Goal: Task Accomplishment & Management: Use online tool/utility

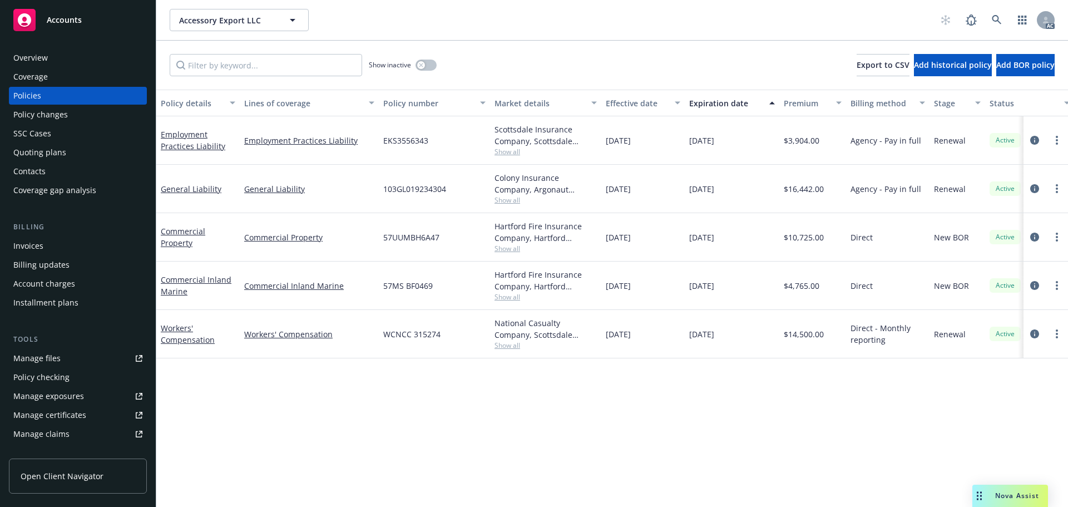
click at [511, 299] on span "Show all" at bounding box center [546, 296] width 102 height 9
click at [320, 405] on div "Policy details Lines of coverage Policy number Market details Effective date Ex…" at bounding box center [612, 298] width 912 height 417
click at [510, 347] on span "Show all" at bounding box center [546, 345] width 102 height 9
click at [667, 383] on div "Policy details Lines of coverage Policy number Market details Effective date Ex…" at bounding box center [612, 298] width 912 height 417
drag, startPoint x: 452, startPoint y: 235, endPoint x: 240, endPoint y: 238, distance: 211.5
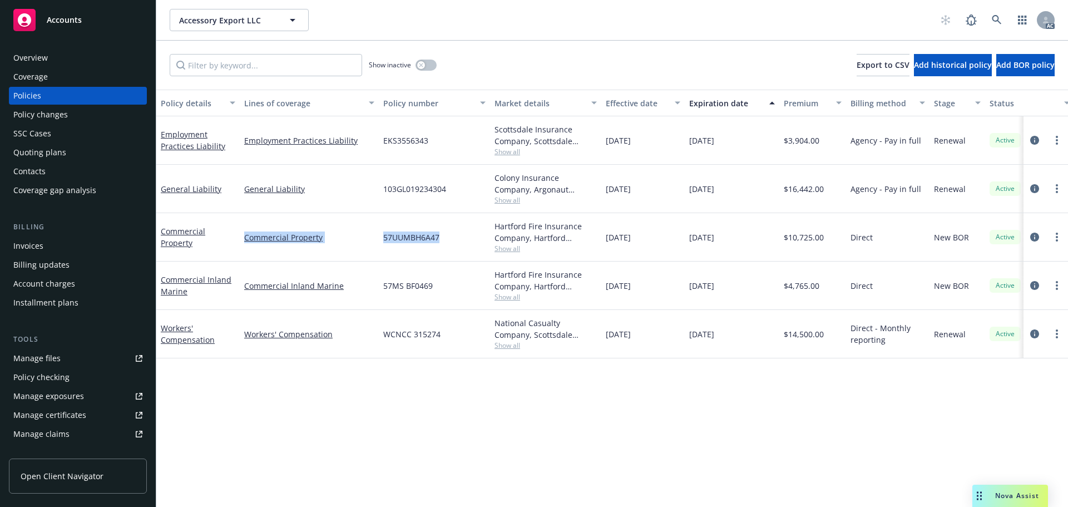
click at [240, 238] on div "Commercial Property Commercial Property 57UUMBH6A47 Hartford Fire Insurance Com…" at bounding box center [693, 237] width 1074 height 48
copy div "Commercial Property 57UUMBH6A47"
drag, startPoint x: 455, startPoint y: 283, endPoint x: 247, endPoint y: 284, distance: 208.1
click at [247, 284] on div "Commercial Inland Marine Commercial Inland Marine 57MS BF0469 Hartford Fire Ins…" at bounding box center [693, 286] width 1074 height 48
copy div "Commercial Inland Marine 57MS BF0469"
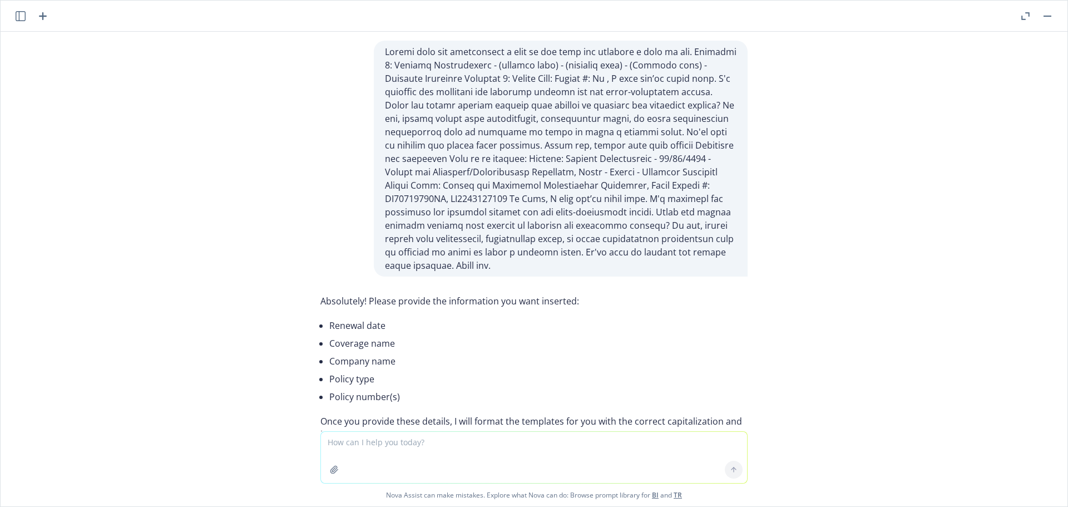
scroll to position [63956, 0]
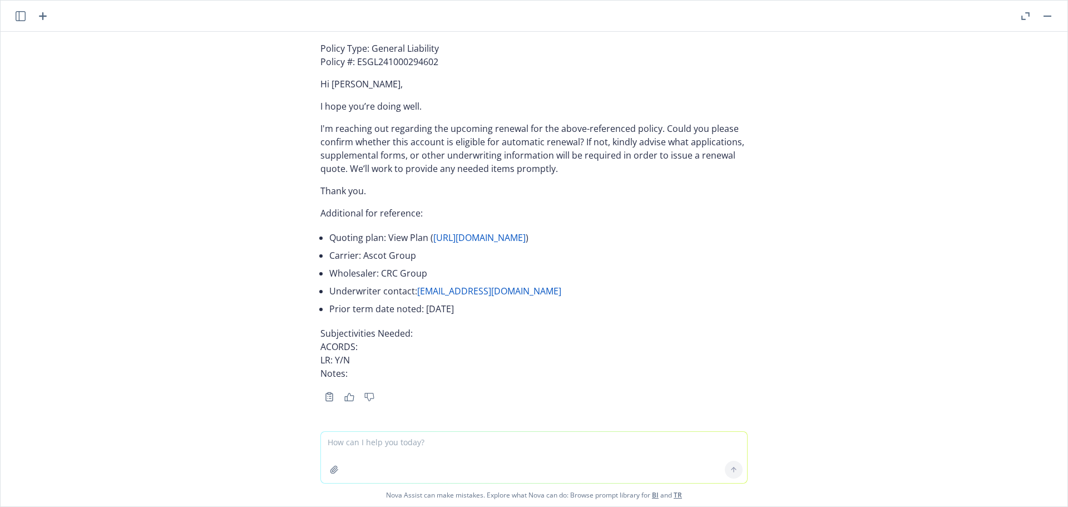
click at [382, 442] on textarea at bounding box center [534, 457] width 426 height 51
paste textarea "01/08/26 - Accessory Export LLC - EMPLOYMENT_PRACTICES_LIABILITY, GENERAL_LIABI…"
type textarea "01/08/26 - Accessory Export LLC - EMPLOYMENT_PRACTICES_LIABILITY, GENERAL_LIABI…"
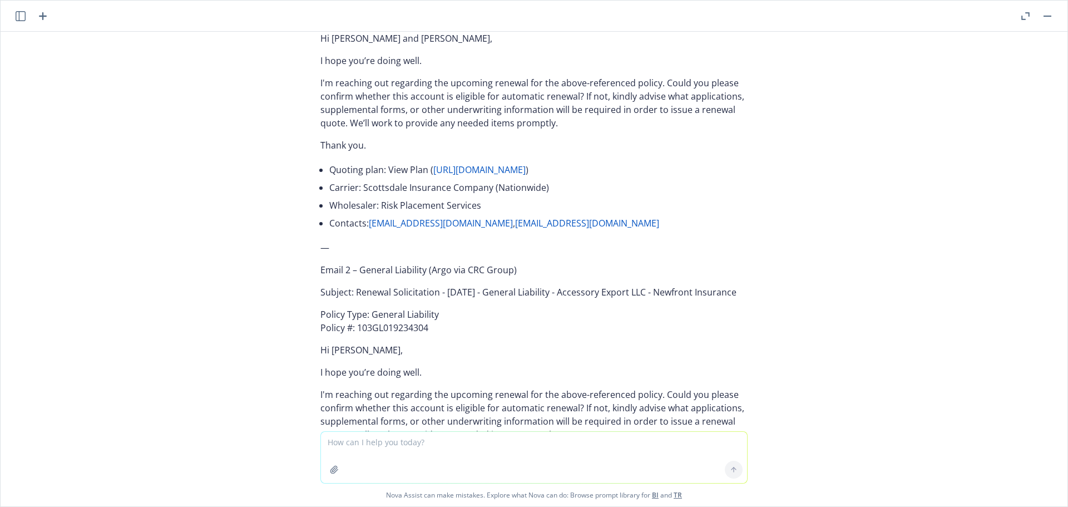
scroll to position [64477, 0]
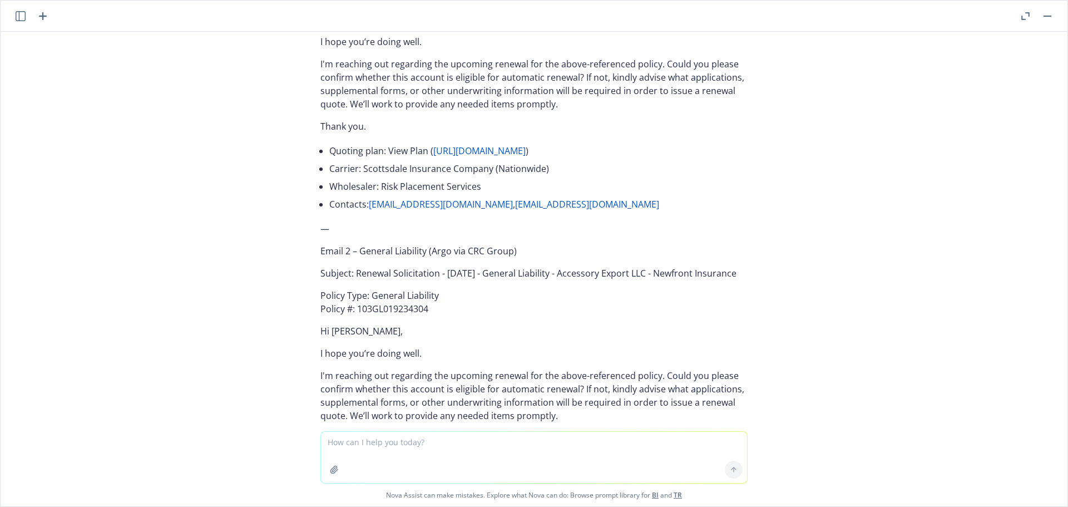
drag, startPoint x: 409, startPoint y: 256, endPoint x: 349, endPoint y: 238, distance: 62.7
copy p "Renewal Solicitation - 01/08/2026 - Employment Practices Liability - Accessory …"
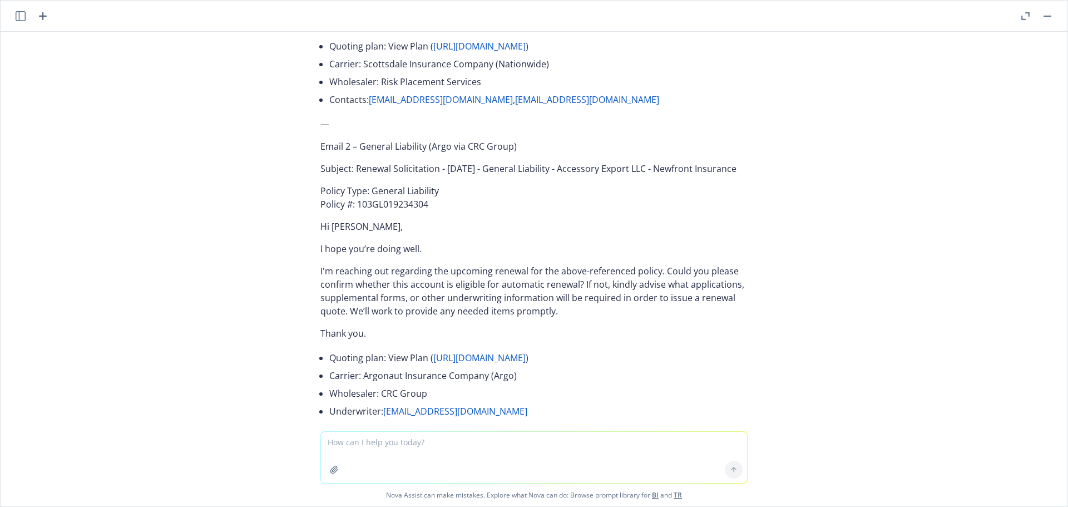
scroll to position [64588, 0]
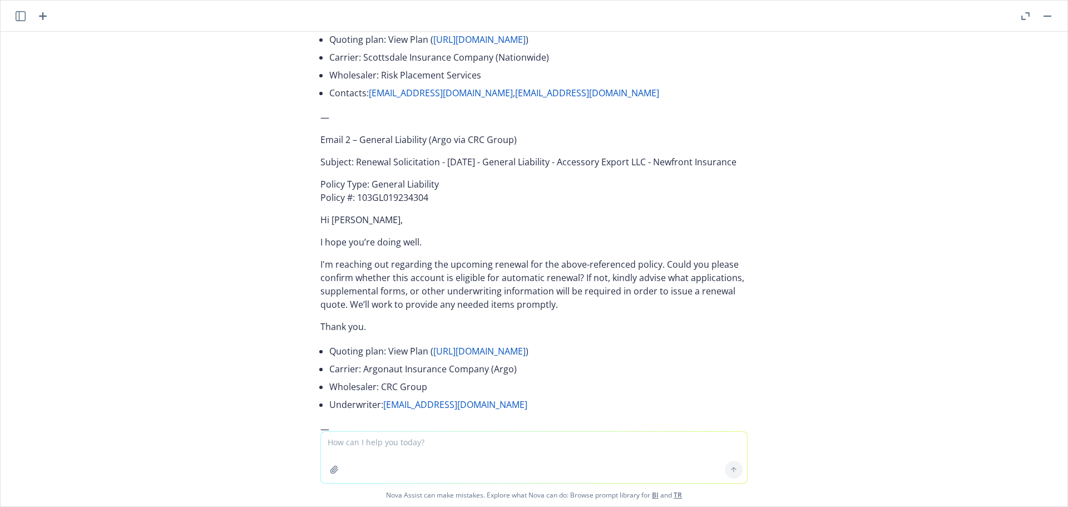
drag, startPoint x: 309, startPoint y: 171, endPoint x: 397, endPoint y: 310, distance: 164.6
click at [397, 310] on div "Here are three separate renewal solicitation emails, grouped by underwriter, wi…" at bounding box center [534, 263] width 445 height 1062
copy div "Policy Type: Employment Practices Liability Policy #: EKS3556343 Hi Catrina and…"
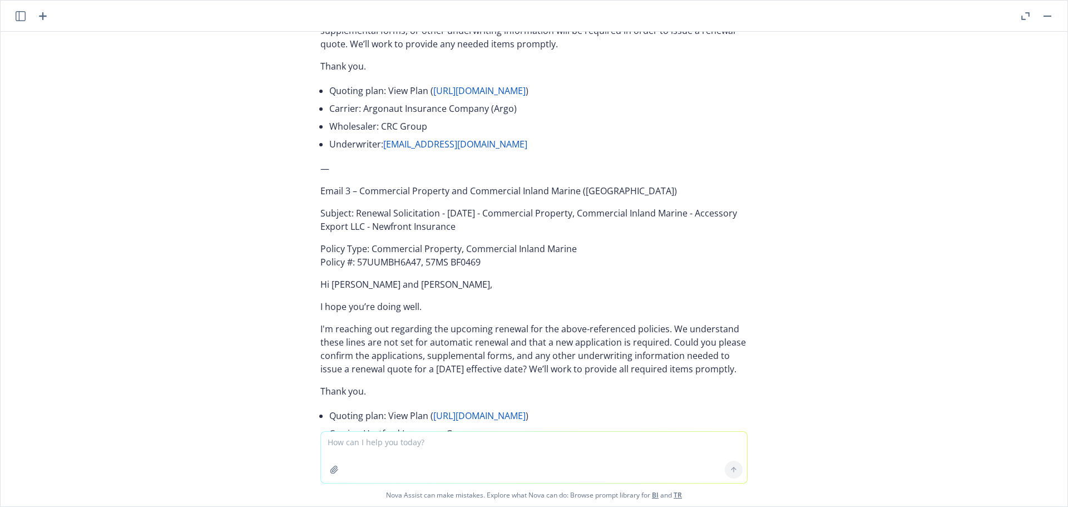
scroll to position [64867, 0]
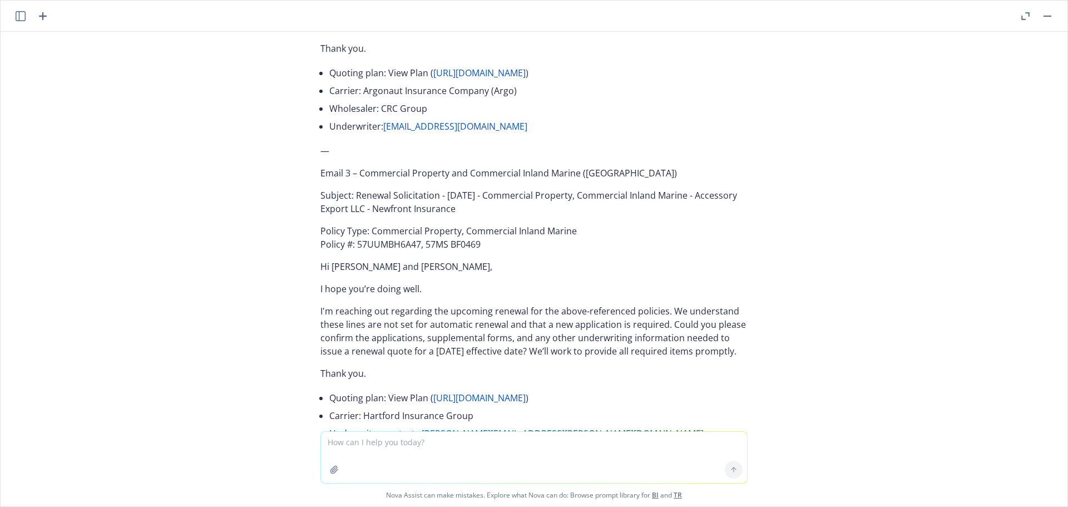
drag, startPoint x: 365, startPoint y: 203, endPoint x: 350, endPoint y: 190, distance: 19.4
copy p "Renewal Solicitation - 01/08/2026 - General Liability - Accessory Export LLC - …"
drag, startPoint x: 310, startPoint y: 225, endPoint x: 435, endPoint y: 365, distance: 187.6
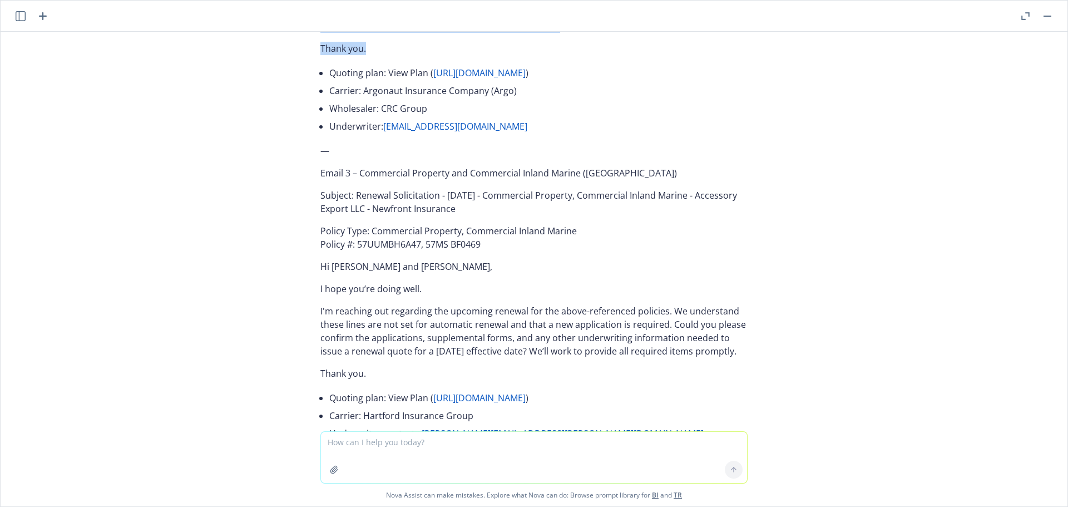
copy div "Policy Type: General Liability Policy #: 103GL019234304 Hi Homer, I hope you’re…"
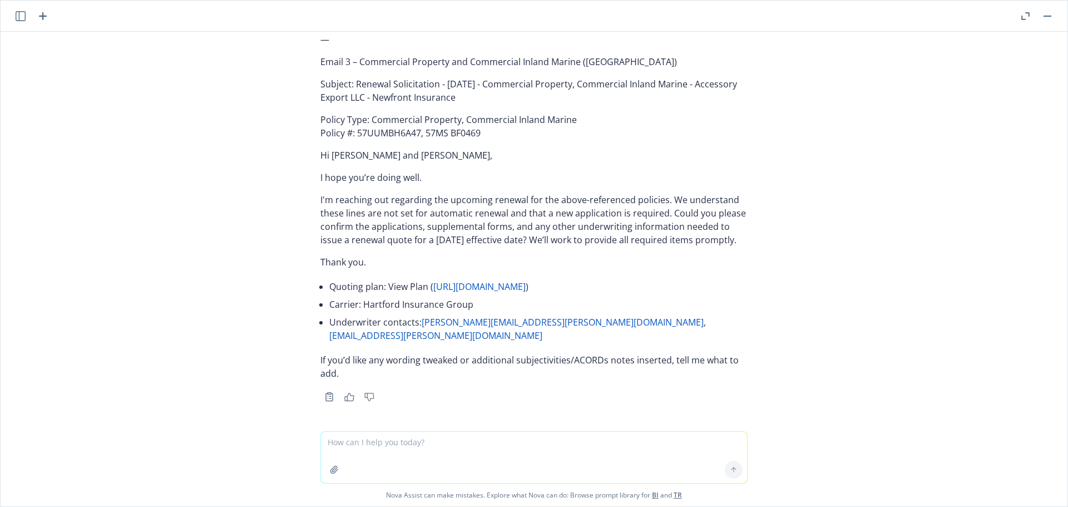
scroll to position [65145, 0]
drag, startPoint x: 489, startPoint y: 269, endPoint x: 349, endPoint y: 247, distance: 141.9
click at [349, 104] on p "Subject: Renewal Solicitation - 01/08/2026 - Commercial Property, Commercial In…" at bounding box center [534, 90] width 427 height 27
copy p "Renewal Solicitation - 01/08/2026 - Commercial Property, Commercial Inland Mari…"
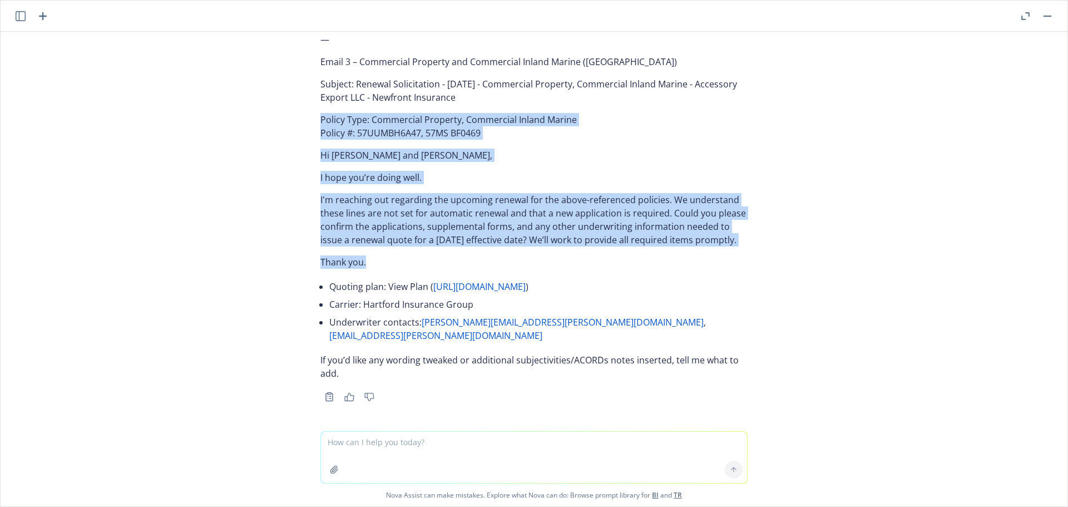
drag, startPoint x: 305, startPoint y: 172, endPoint x: 441, endPoint y: 309, distance: 192.4
copy div "Policy Type: Commercial Property, Commercial Inland Marine Policy #: 57UUMBH6A4…"
click at [372, 447] on textarea at bounding box center [534, 457] width 426 height 51
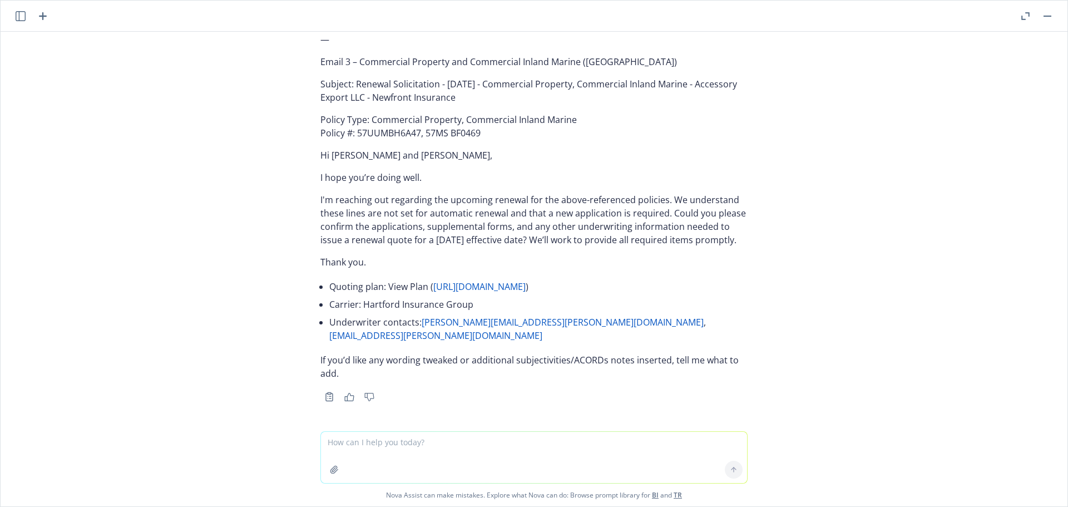
paste textarea "01/10/26 - Symmetry, LLC - COMMERCIAL_PROPERTY, EXCESS_LIABILITY, GENERAL_LIABI…"
type textarea "01/10/26 - Symmetry, LLC - COMMERCIAL_PROPERTY, EXCESS_LIABILITY, GENERAL_LIABI…"
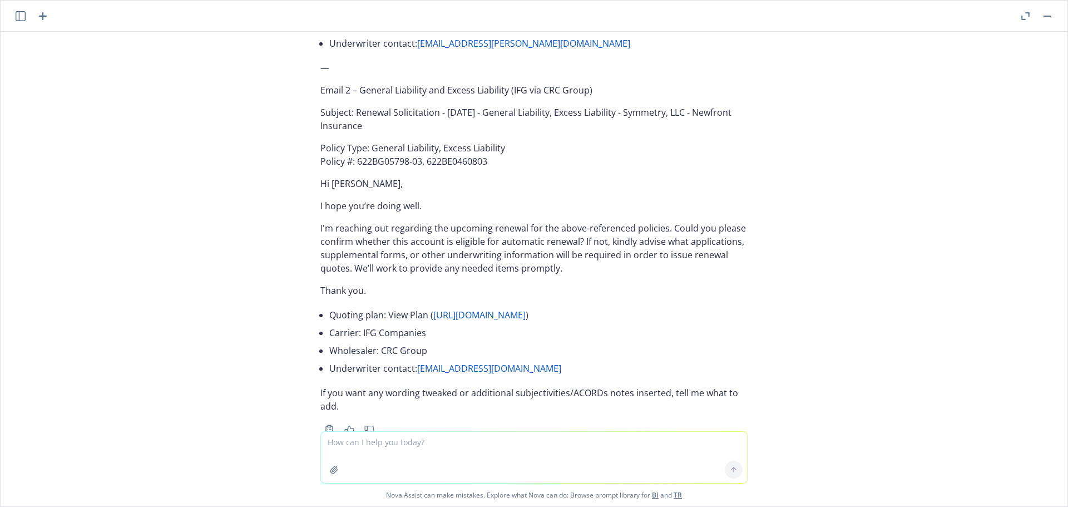
scroll to position [65853, 0]
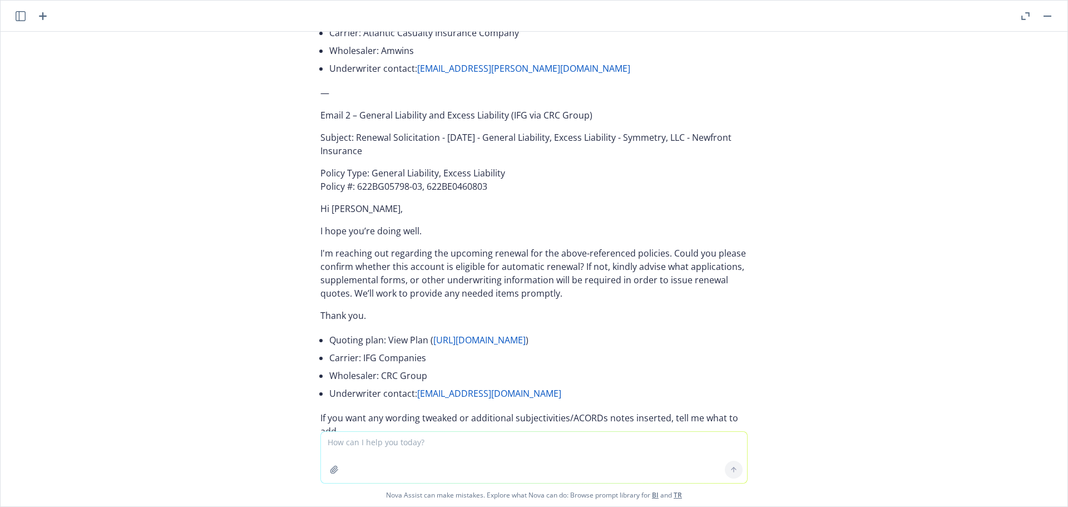
drag, startPoint x: 379, startPoint y: 157, endPoint x: 349, endPoint y: 143, distance: 33.3
copy p "Renewal Solicitation - 01/10/2026 - Commercial Property - Symmetry, LLC - Newfr…"
drag, startPoint x: 305, startPoint y: 179, endPoint x: 467, endPoint y: 348, distance: 234.2
click at [467, 348] on div "Here are two renewal solicitation emails grouped by underwriter, with policy nu…" at bounding box center [534, 85] width 445 height 755
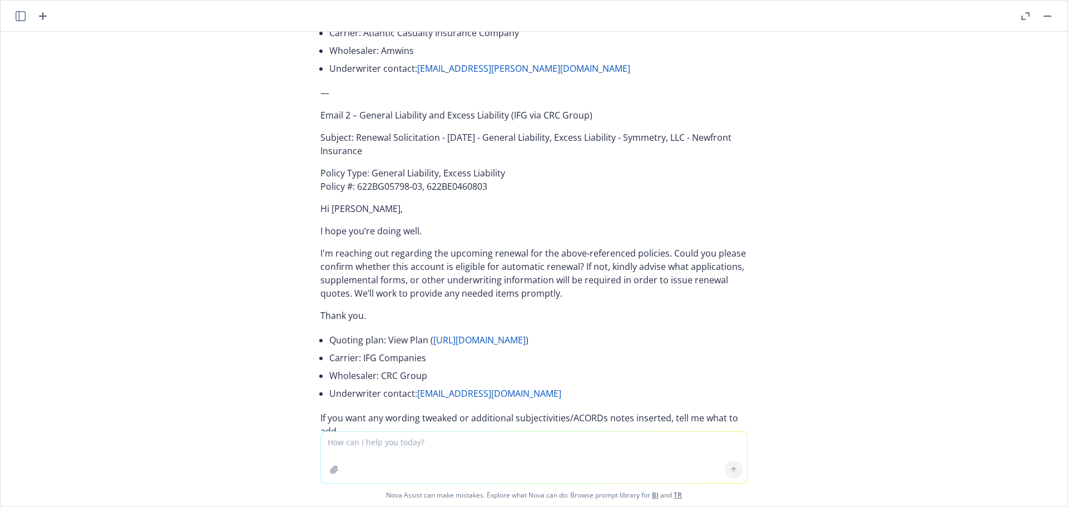
copy div "Policy Type: Commercial Property Policy #: P262001137 Hi Zac, I hope you’re doi…"
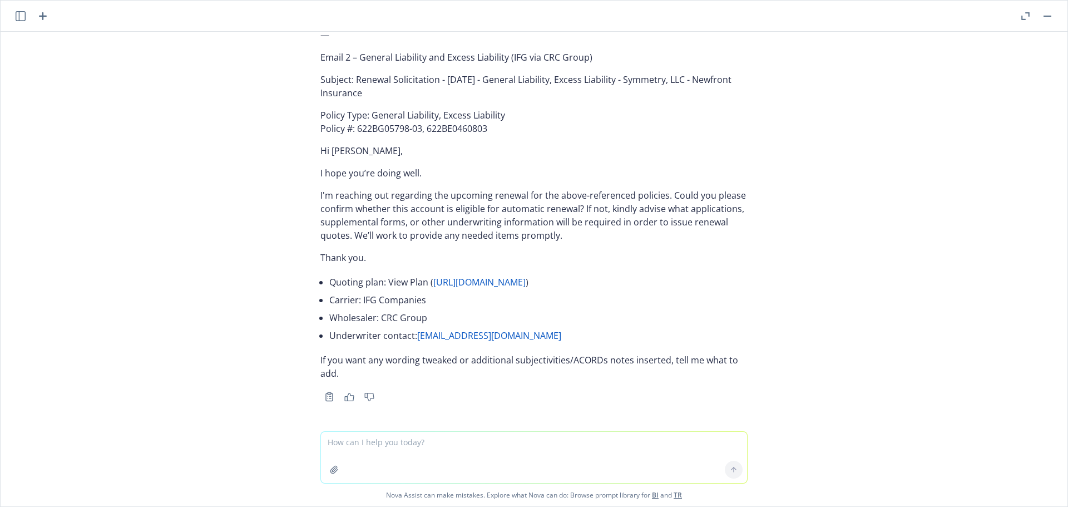
scroll to position [66131, 0]
drag, startPoint x: 404, startPoint y: 247, endPoint x: 349, endPoint y: 231, distance: 56.7
click at [349, 100] on p "Subject: Renewal Solicitation - 01/10/2026 - General Liability, Excess Liabilit…" at bounding box center [534, 86] width 427 height 27
copy p "Renewal Solicitation - 01/10/2026 - General Liability, Excess Liability - Symme…"
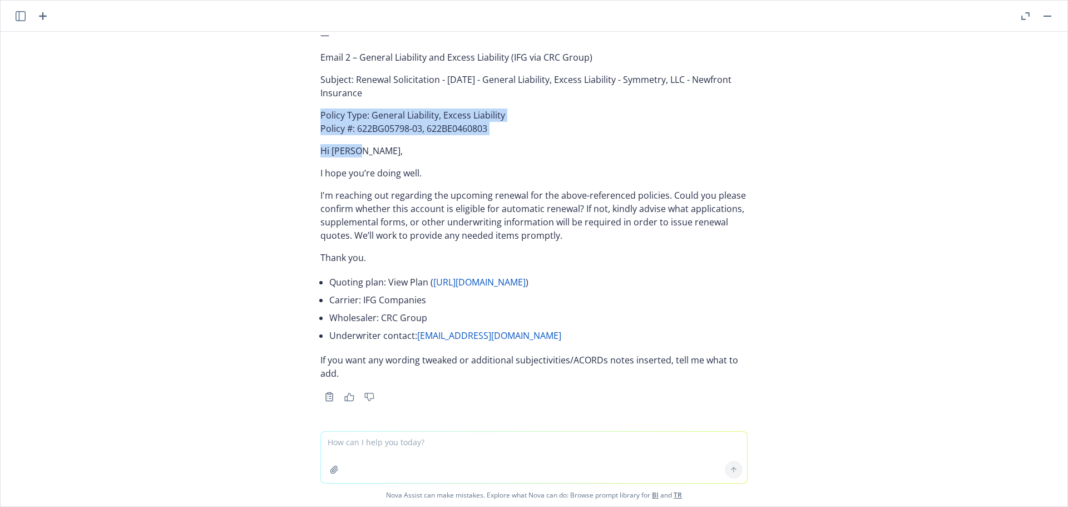
scroll to position [66187, 0]
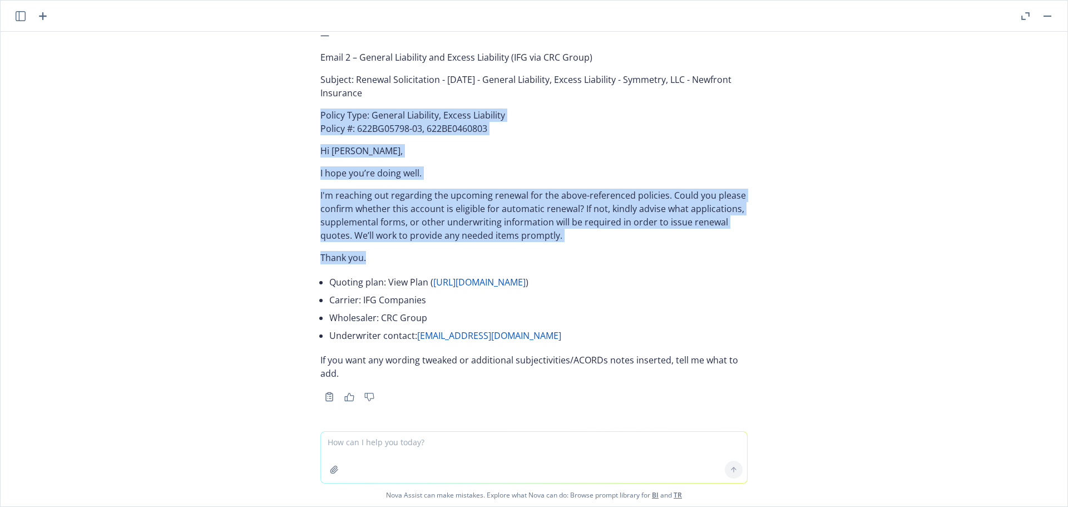
drag, startPoint x: 306, startPoint y: 269, endPoint x: 421, endPoint y: 352, distance: 141.9
click at [421, 352] on div "Here are two renewal solicitation emails grouped by underwriter, with policy nu…" at bounding box center [534, 27] width 445 height 755
copy div "Policy Type: General Liability, Excess Liability Policy #: 622BG05798-03, 622BE…"
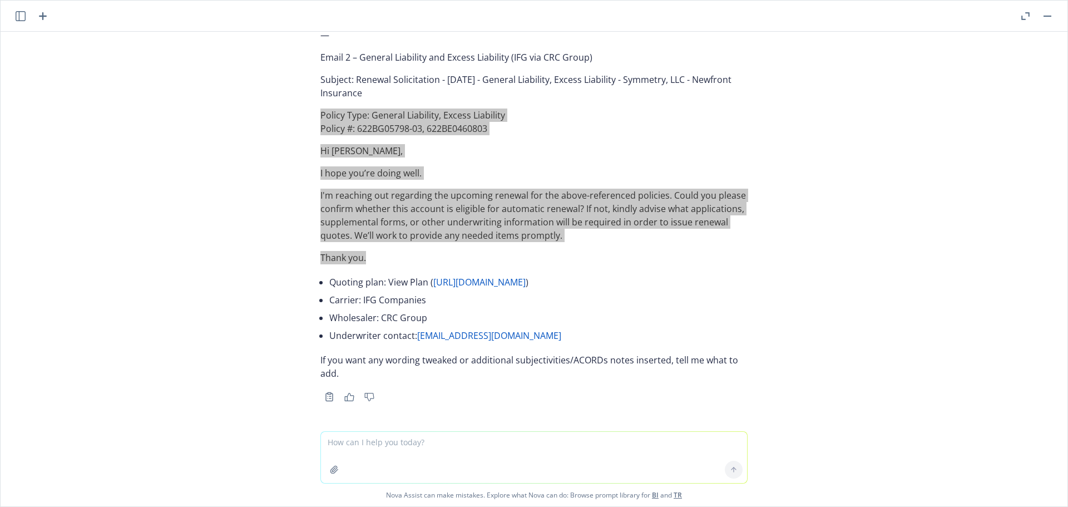
scroll to position [66298, 0]
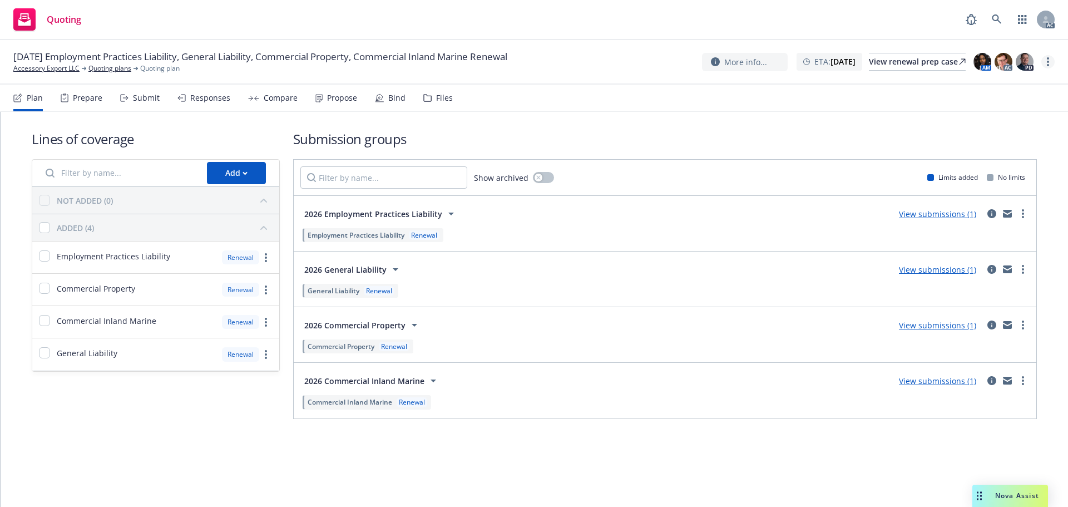
click at [1046, 63] on link "more" at bounding box center [1048, 61] width 13 height 13
click at [1008, 87] on link "Copy logging email" at bounding box center [992, 84] width 124 height 22
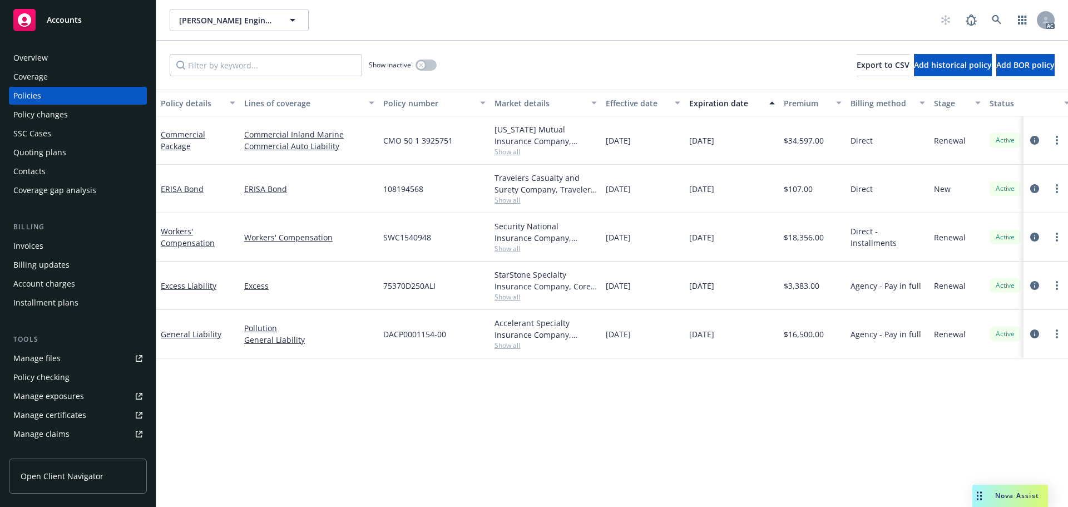
click at [502, 202] on span "Show all" at bounding box center [546, 199] width 102 height 9
click at [408, 428] on div "Policy details Lines of coverage Policy number Market details Effective date Ex…" at bounding box center [612, 298] width 912 height 417
click at [1031, 188] on icon "circleInformation" at bounding box center [1035, 188] width 9 height 9
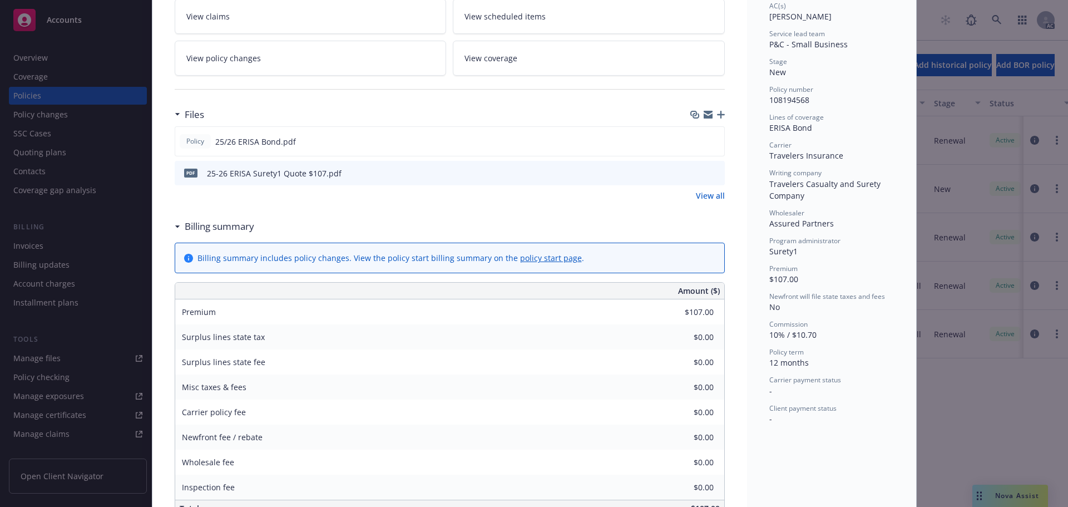
scroll to position [111, 0]
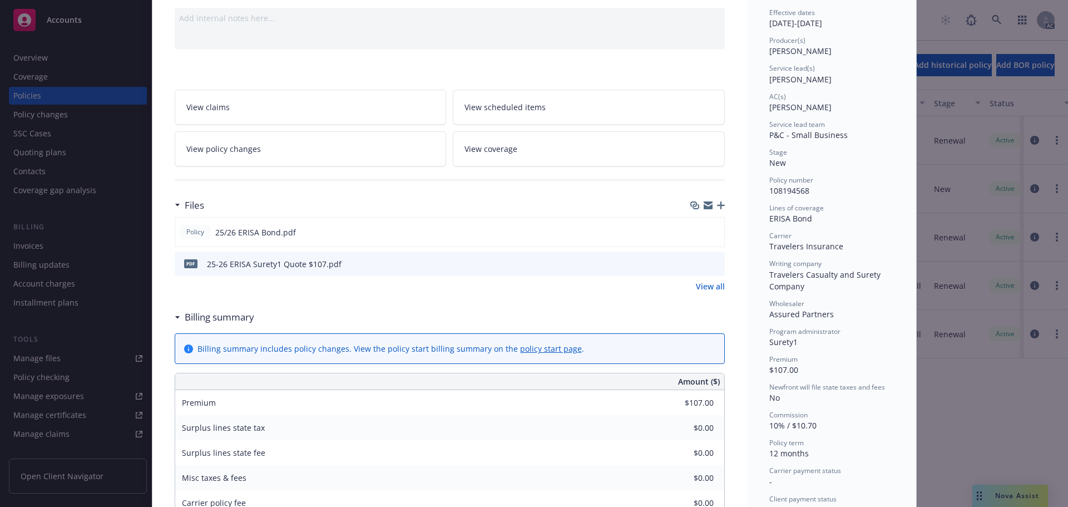
click at [701, 284] on link "View all" at bounding box center [710, 286] width 29 height 12
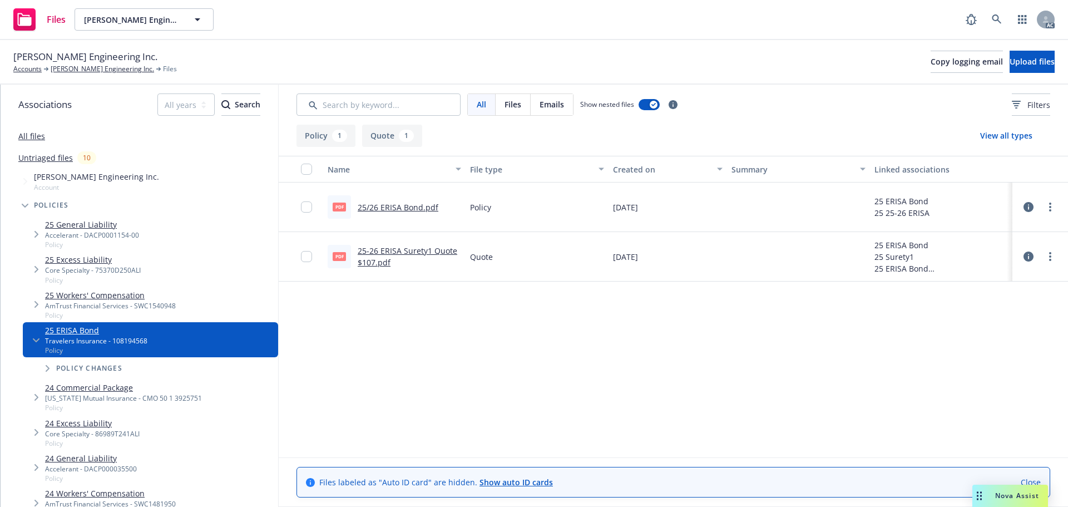
click at [546, 108] on span "Emails" at bounding box center [552, 104] width 24 height 12
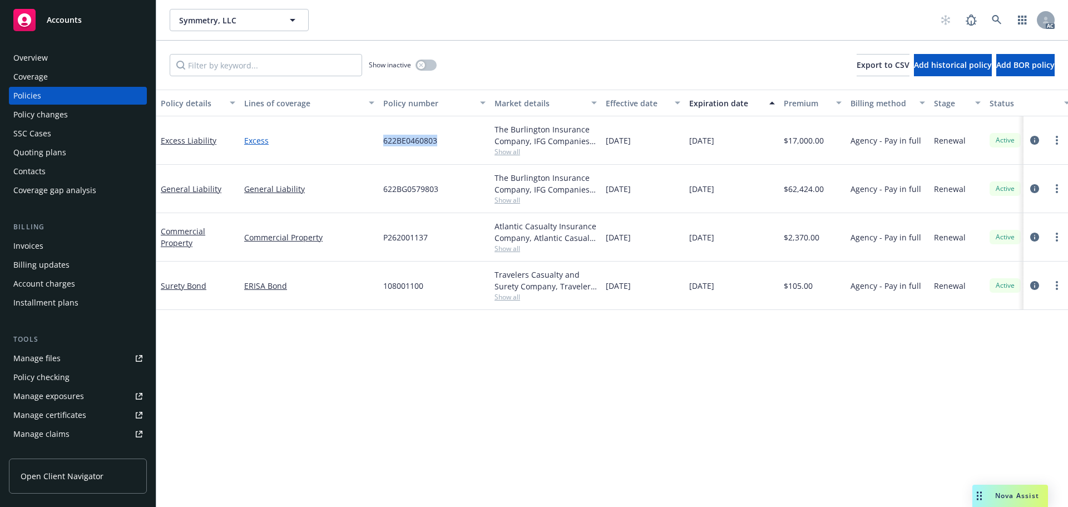
drag, startPoint x: 445, startPoint y: 137, endPoint x: 363, endPoint y: 139, distance: 81.3
click at [363, 139] on div "Excess Liability Excess 622BE0460803 The Burlington Insurance Company, IFG Comp…" at bounding box center [693, 140] width 1074 height 48
copy div "622BE0460803"
drag, startPoint x: 440, startPoint y: 239, endPoint x: 383, endPoint y: 236, distance: 56.8
click at [383, 236] on div "P262001137" at bounding box center [434, 237] width 111 height 48
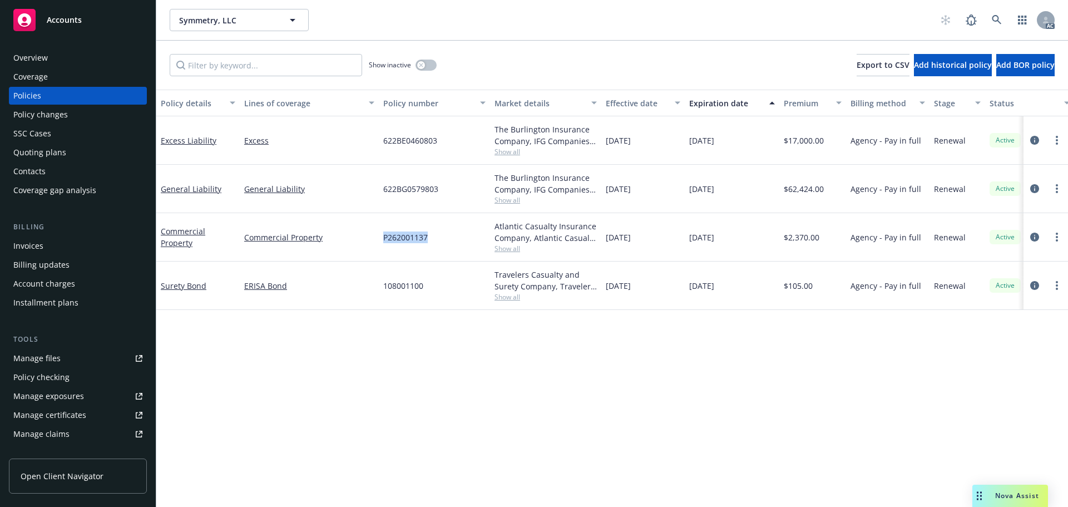
copy span "P262001137"
click at [515, 252] on span "Show all" at bounding box center [546, 248] width 102 height 9
drag, startPoint x: 300, startPoint y: 356, endPoint x: 294, endPoint y: 342, distance: 15.4
click at [297, 349] on div "Policy details Lines of coverage Policy number Market details Effective date Ex…" at bounding box center [612, 298] width 912 height 417
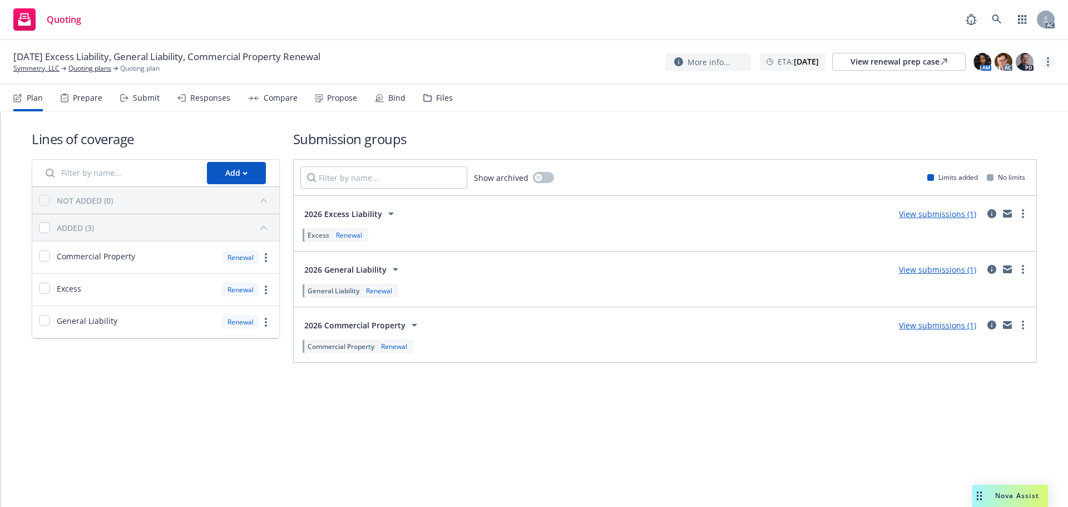
click at [1050, 60] on link "more" at bounding box center [1048, 61] width 13 height 13
click at [983, 85] on link "Copy logging email" at bounding box center [992, 84] width 124 height 22
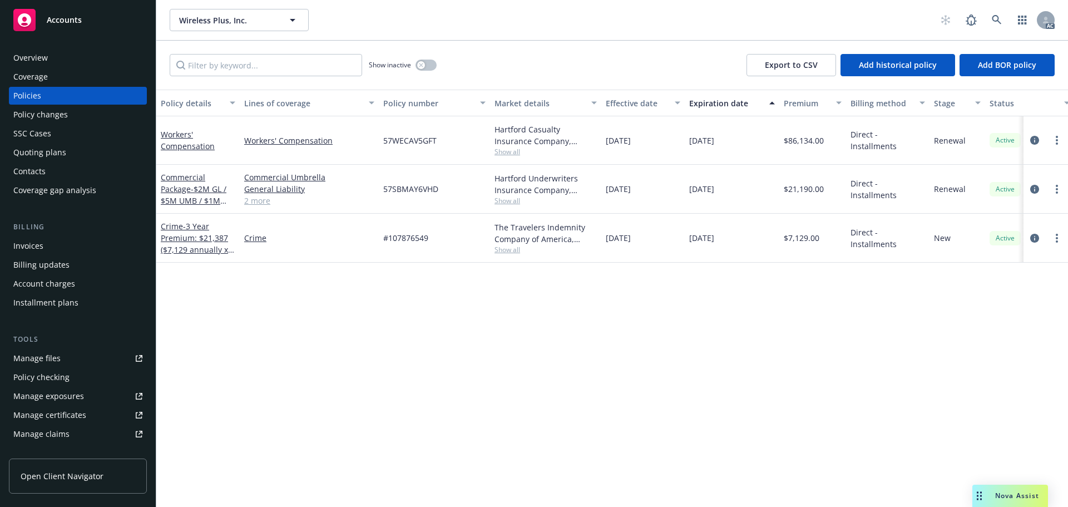
click at [512, 203] on span "Show all" at bounding box center [546, 200] width 102 height 9
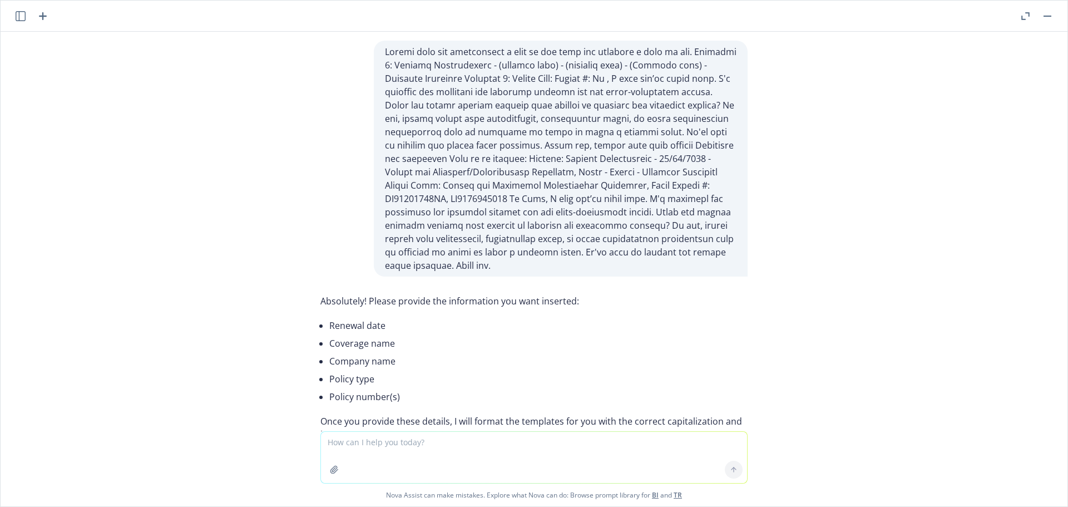
scroll to position [66298, 0]
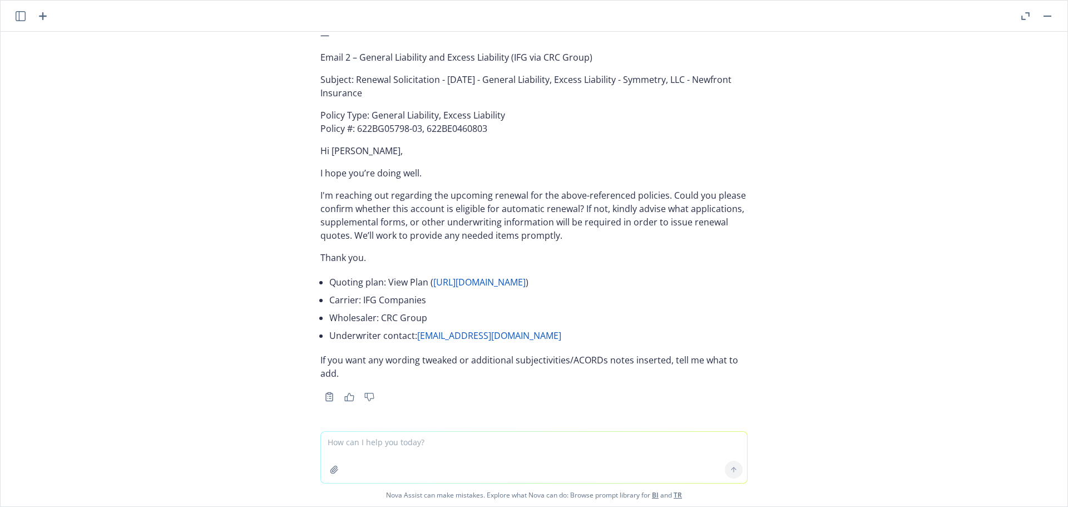
click at [360, 447] on textarea at bounding box center [534, 457] width 426 height 51
paste textarea "01/01/26 - DIRECTORS_AND_OFFICERS Description Your quoting plan: https://dash.n…"
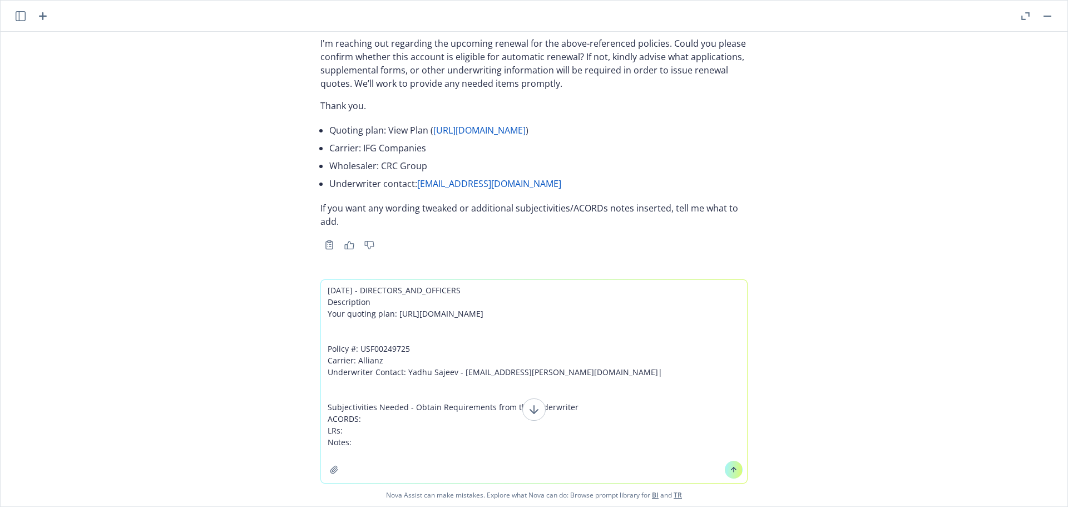
click at [434, 448] on textarea "01/01/26 - DIRECTORS_AND_OFFICERS Description Your quoting plan: https://dash.n…" at bounding box center [534, 381] width 426 height 203
paste textarea "Medigene, Inc."
type textarea "01/01/26 - DIRECTORS_AND_OFFICERS Description Your quoting plan: https://dash.n…"
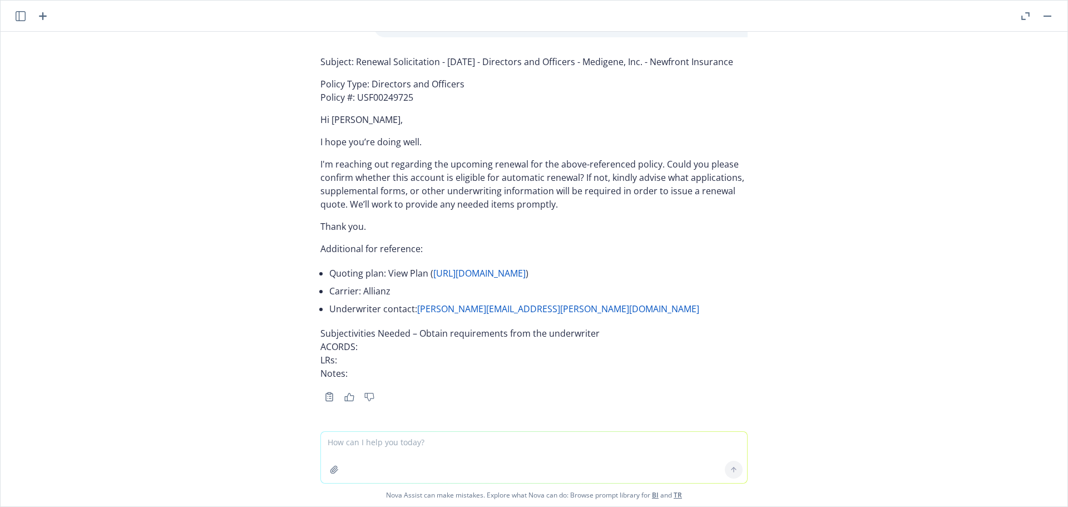
scroll to position [66645, 0]
drag, startPoint x: 359, startPoint y: 214, endPoint x: 348, endPoint y: 203, distance: 15.4
click at [348, 68] on p "Subject: Renewal Solicitation - 01/01/2026 - Directors and Officers - Medigene,…" at bounding box center [534, 61] width 427 height 13
copy p "Renewal Solicitation - 01/01/2026 - Directors and Officers - Medigene, Inc. - N…"
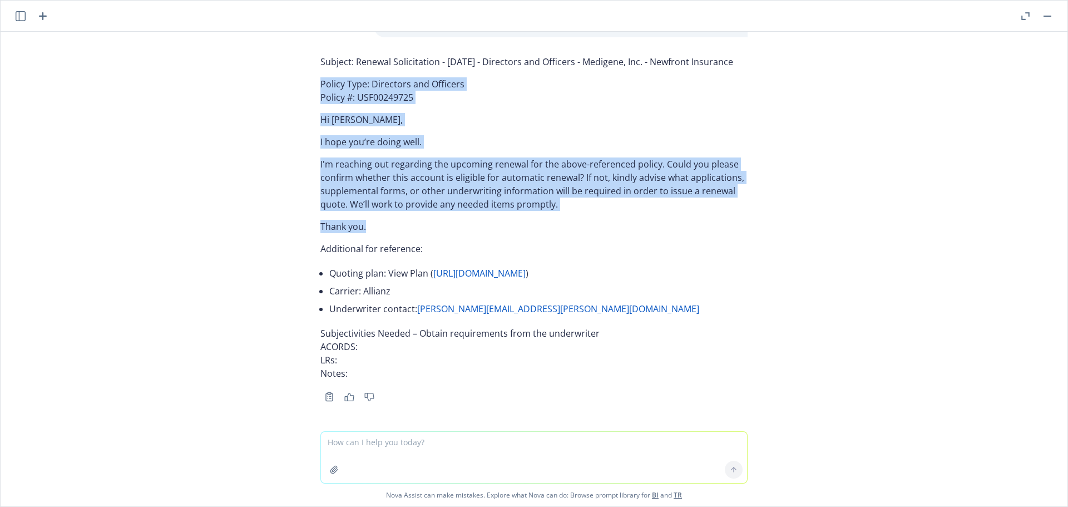
drag, startPoint x: 307, startPoint y: 235, endPoint x: 438, endPoint y: 373, distance: 190.5
click at [438, 373] on div "Subject: Renewal Solicitation - 01/01/2026 - Directors and Officers - Medigene,…" at bounding box center [534, 228] width 445 height 354
copy div "Policy Type: Directors and Officers Policy #: USF00249725 Hi Yadhu, I hope you’…"
click at [352, 442] on textarea at bounding box center [534, 457] width 426 height 51
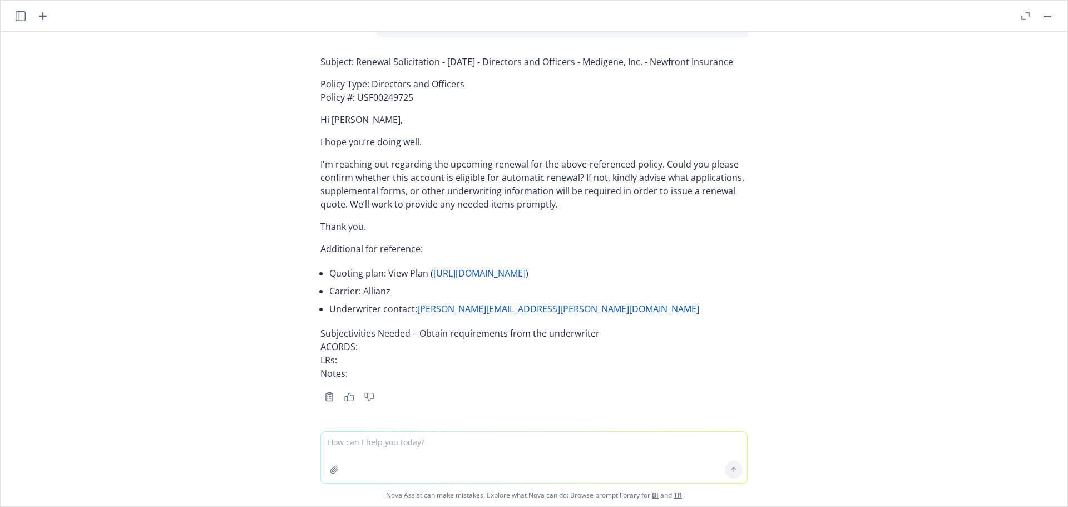
paste textarea "01/01/26 - Kickfin Inc. - BUSINESS_OWNERS, 1/14/26CRIME, MANAGEMENT_LIABILITY D…"
type textarea "01/01/26 - Kickfin Inc. - BUSINESS_OWNERS, 1/14/26CRIME, MANAGEMENT_LIABILITY D…"
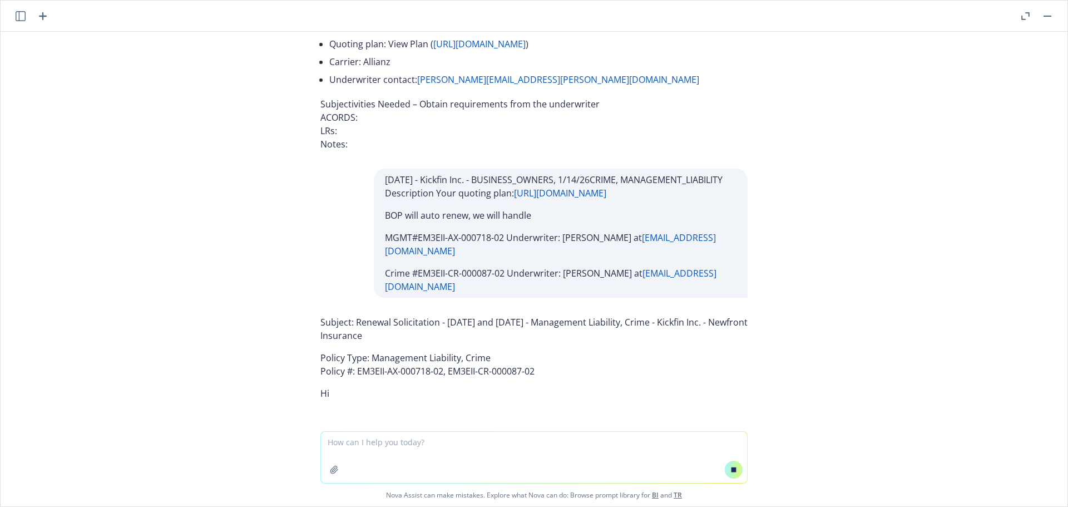
scroll to position [64985, 0]
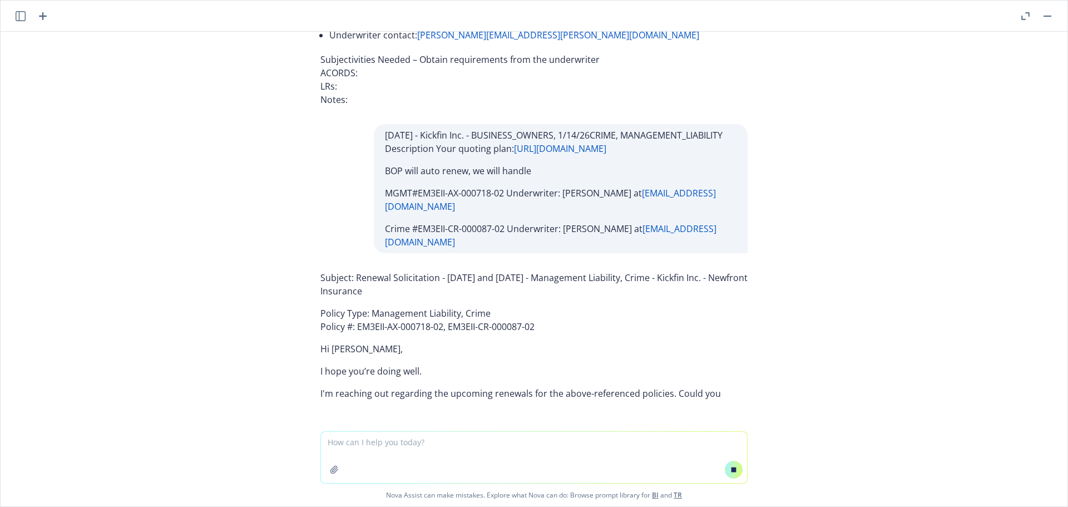
drag, startPoint x: 408, startPoint y: 336, endPoint x: 349, endPoint y: 320, distance: 60.6
click at [349, 298] on p "Subject: Renewal Solicitation - 01/01/2026 and 01/14/2026 - Management Liabilit…" at bounding box center [534, 284] width 427 height 27
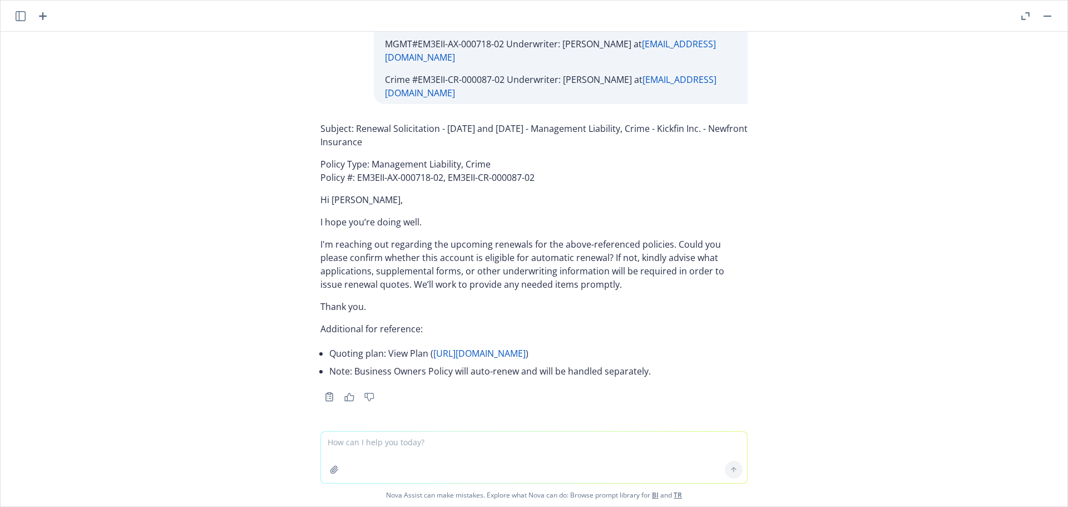
scroll to position [67255, 0]
click at [413, 122] on p "Subject: Renewal Solicitation - 01/01/2026 and 01/14/2026 - Management Liabilit…" at bounding box center [534, 135] width 427 height 27
drag, startPoint x: 409, startPoint y: 126, endPoint x: 350, endPoint y: 111, distance: 60.9
click at [350, 122] on p "Subject: Renewal Solicitation - 01/01/2026 and 01/14/2026 - Management Liabilit…" at bounding box center [534, 135] width 427 height 27
copy p "Renewal Solicitation - 01/01/2026 and 01/14/2026 - Management Liability, Crime …"
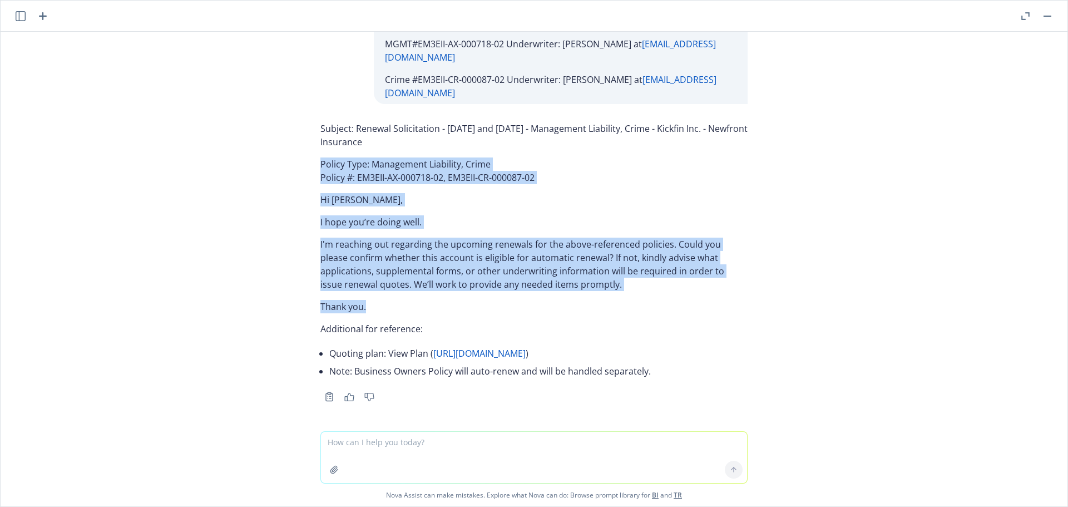
drag, startPoint x: 305, startPoint y: 149, endPoint x: 412, endPoint y: 299, distance: 184.2
click at [412, 299] on div "Subject: Renewal Solicitation - 01/01/2026 and 01/14/2026 - Management Liabilit…" at bounding box center [534, 260] width 445 height 287
copy div "Policy Type: Management Liability, Crime Policy #: EM3EII-AX-000718-02, EM3EII-…"
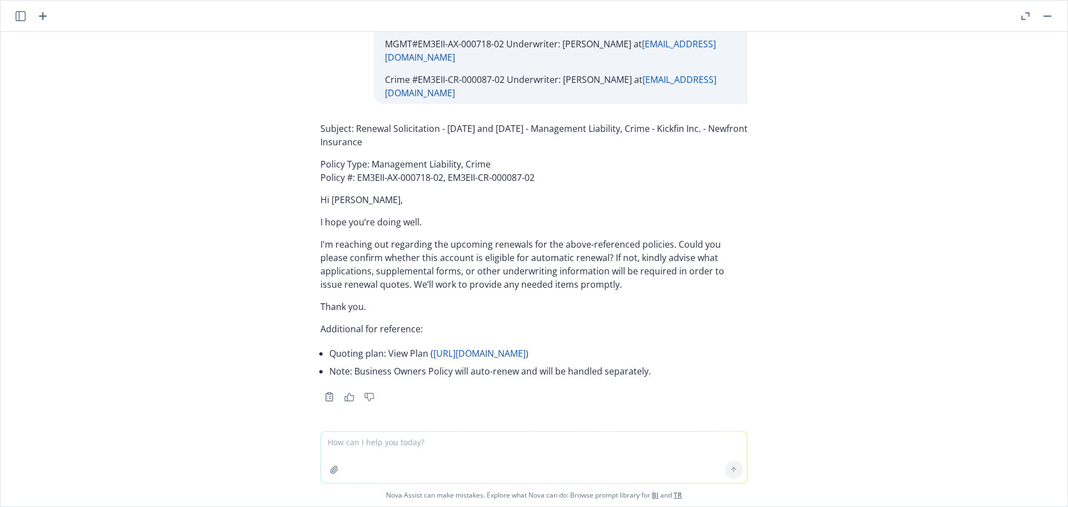
click at [381, 441] on textarea at bounding box center [534, 457] width 426 height 51
paste textarea "01/09/26 - Officehours Technologies Co. - MANAGEMENT_LIABILITY Description Your…"
type textarea "01/09/26 - Officehours Technologies Co. - MANAGEMENT_LIABILITY Description Your…"
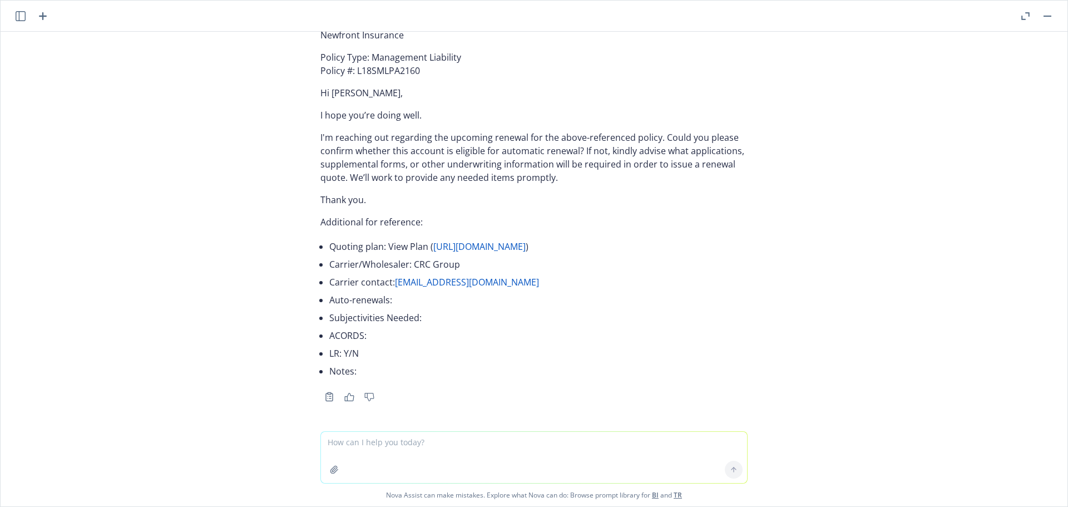
scroll to position [67676, 0]
drag, startPoint x: 406, startPoint y: 131, endPoint x: 349, endPoint y: 119, distance: 57.5
click at [349, 42] on p "Subject: Renewal Solicitation - 01/09/2026 - Management Liability - Officehours…" at bounding box center [534, 28] width 427 height 27
copy p "Renewal Solicitation - 01/09/2026 - Management Liability - Officehours Technolo…"
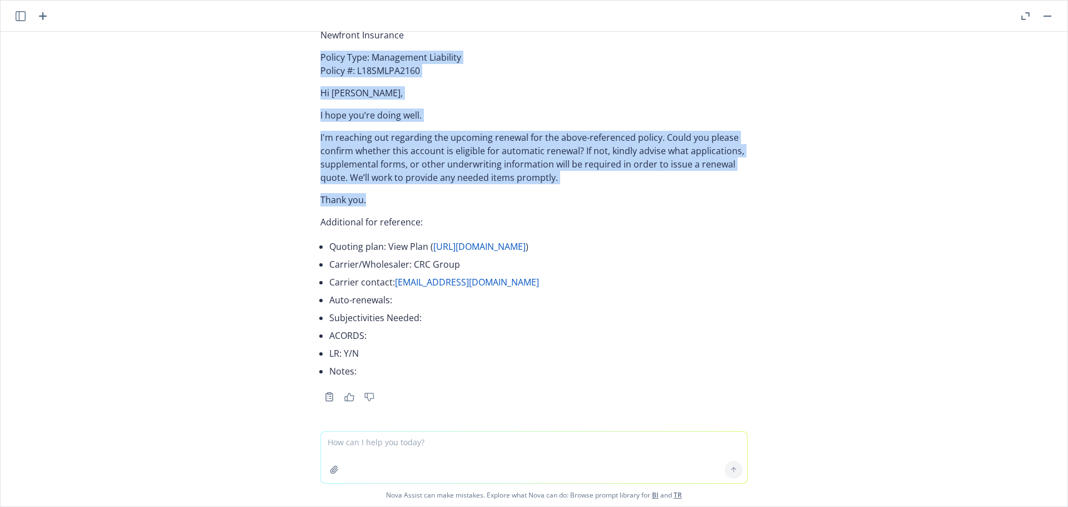
drag, startPoint x: 307, startPoint y: 155, endPoint x: 388, endPoint y: 290, distance: 157.6
click at [388, 290] on div "Subject: Renewal Solicitation - 01/09/2026 - Management Liability - Officehours…" at bounding box center [534, 208] width 445 height 394
copy div "Policy Type: Management Liability Policy #: L18SMLPA2160 Hi Lindsay, I hope you…"
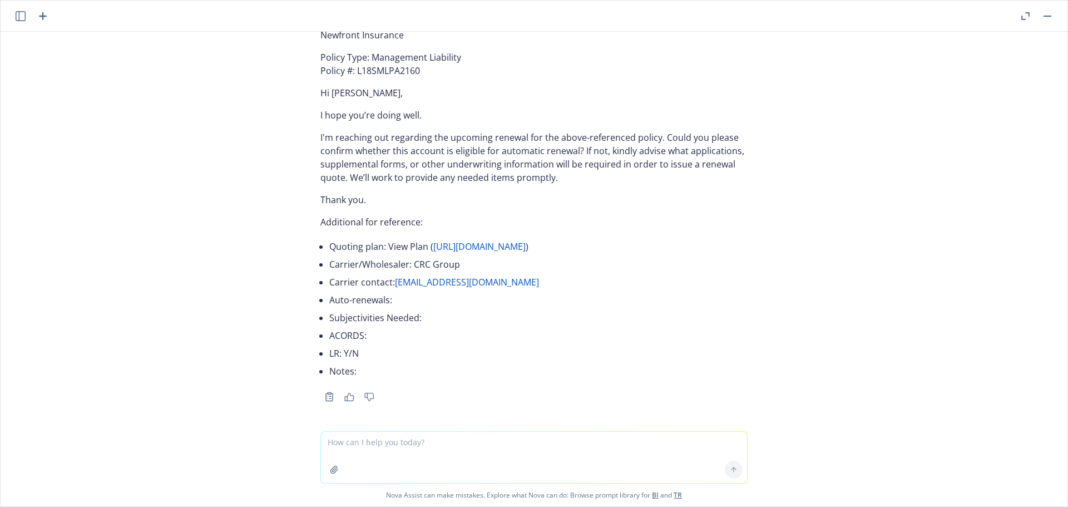
click at [381, 445] on textarea at bounding box center [534, 457] width 426 height 51
paste textarea "01/10/26 - Saroyan Construction, Inc. - WORKERS_COMPENSATION Description Your q…"
type textarea "01/10/26 - Saroyan Construction, Inc. - WORKERS_COMPENSATION Description Your q…"
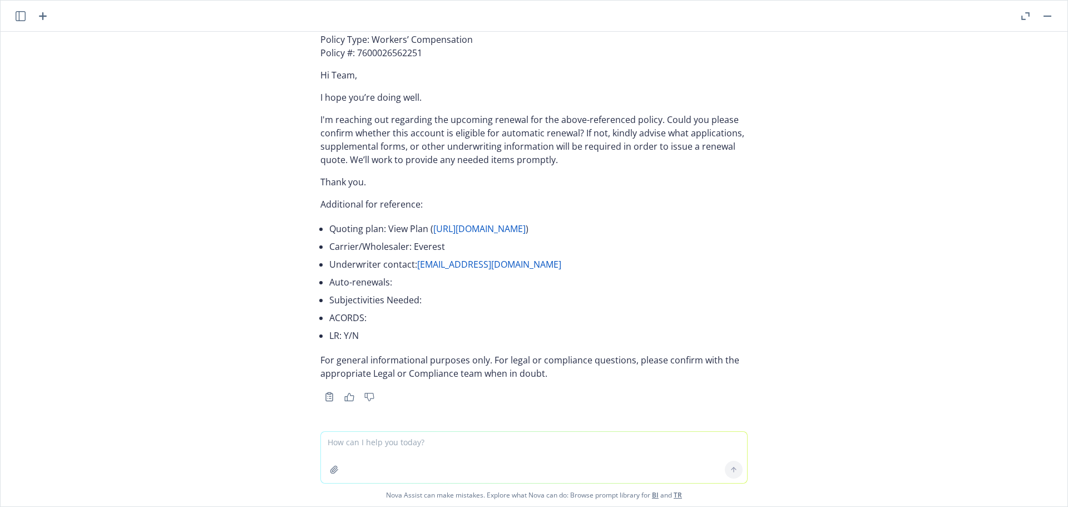
scroll to position [68212, 0]
drag, startPoint x: 401, startPoint y: 112, endPoint x: 347, endPoint y: 100, distance: 55.3
click at [347, 24] on p "Subject: Renewal Solicitation - 01/10/2026 - Workers’ Compensation - Saroyan Co…" at bounding box center [534, 10] width 427 height 27
copy p "Renewal Solicitation - 01/10/2026 - Workers’ Compensation - Saroyan Constructio…"
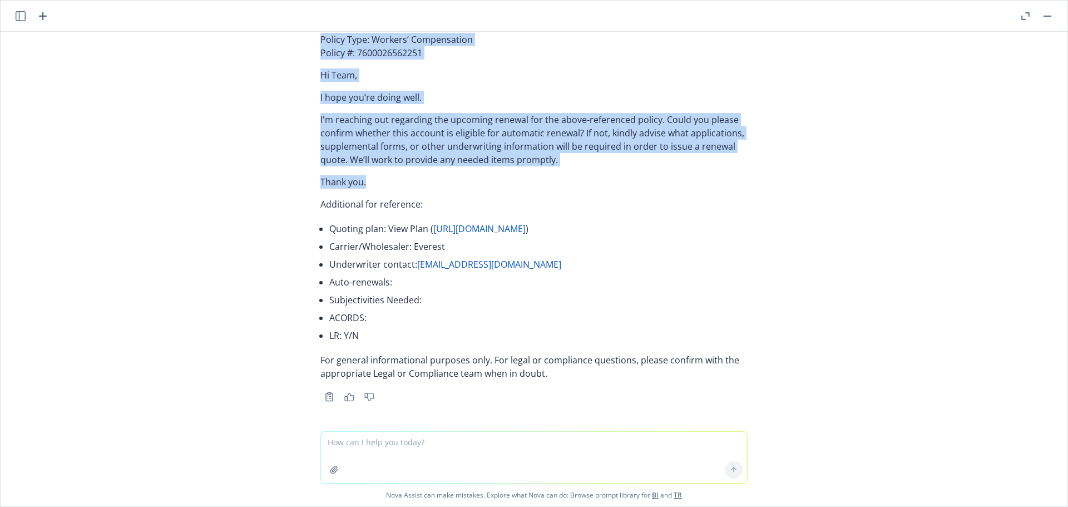
drag, startPoint x: 307, startPoint y: 136, endPoint x: 386, endPoint y: 285, distance: 169.0
click at [386, 285] on div "Subject: Renewal Solicitation - 01/10/2026 - Workers’ Compensation - Saroyan Co…" at bounding box center [534, 199] width 445 height 412
copy div "Policy Type: Workers’ Compensation Policy #: 7600026562251 Hi Team, I hope you’…"
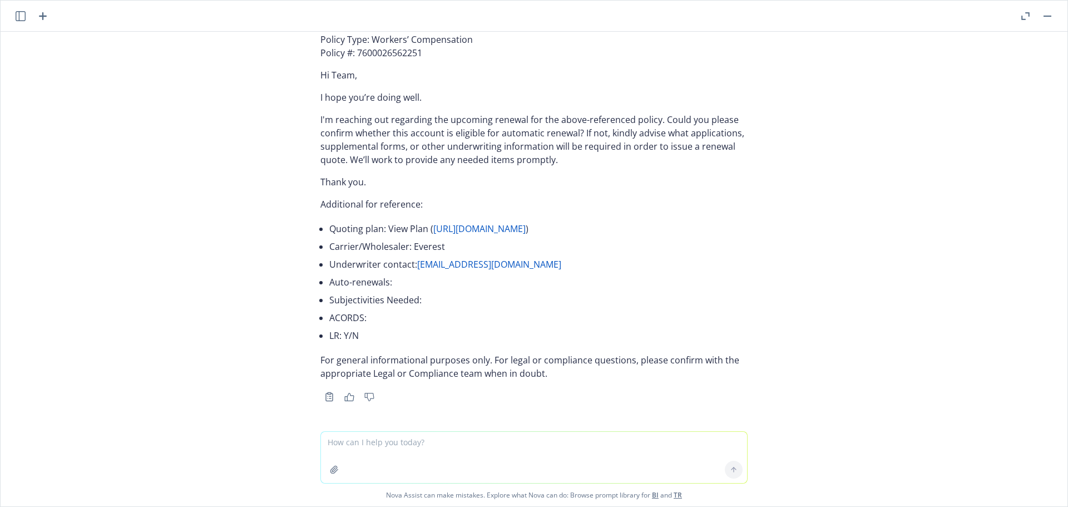
click at [364, 447] on textarea at bounding box center [534, 457] width 426 height 51
paste textarea "01/10/26 - Amla Green, LLC - GENERAL_LIABILITY Description Your quoting plan: h…"
type textarea "01/10/26 - Amla Green, LLC - GENERAL_LIABILITY Description Your quoting plan: h…"
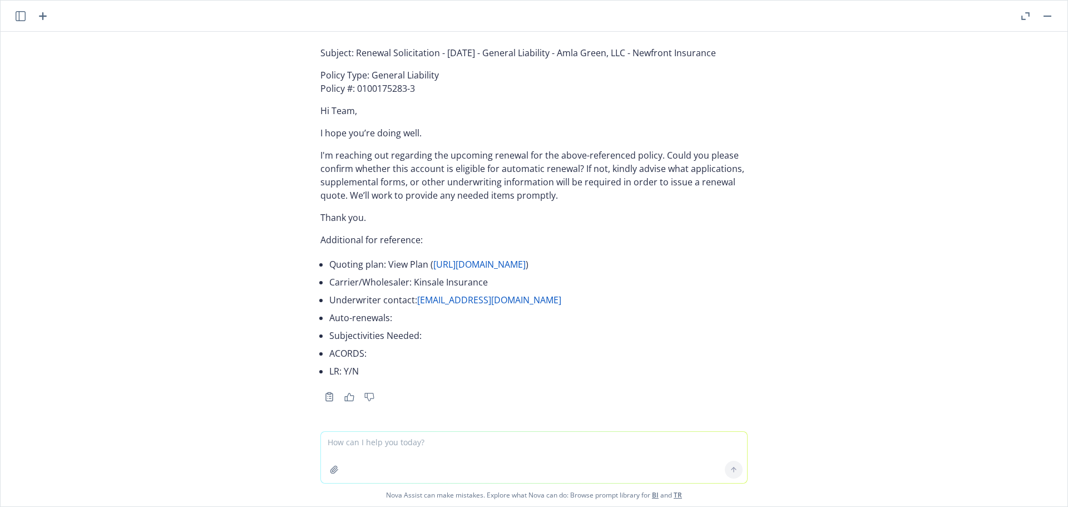
scroll to position [68630, 0]
drag, startPoint x: 734, startPoint y: 206, endPoint x: 346, endPoint y: 199, distance: 388.5
click at [346, 199] on div "Subject: Renewal Solicitation - 01/10/2026 - General Liability - Amla Green, LL…" at bounding box center [534, 213] width 427 height 343
copy p "Renewal Solicitation - 01/10/2026 - General Liability - Amla Green, LLC - Newfr…"
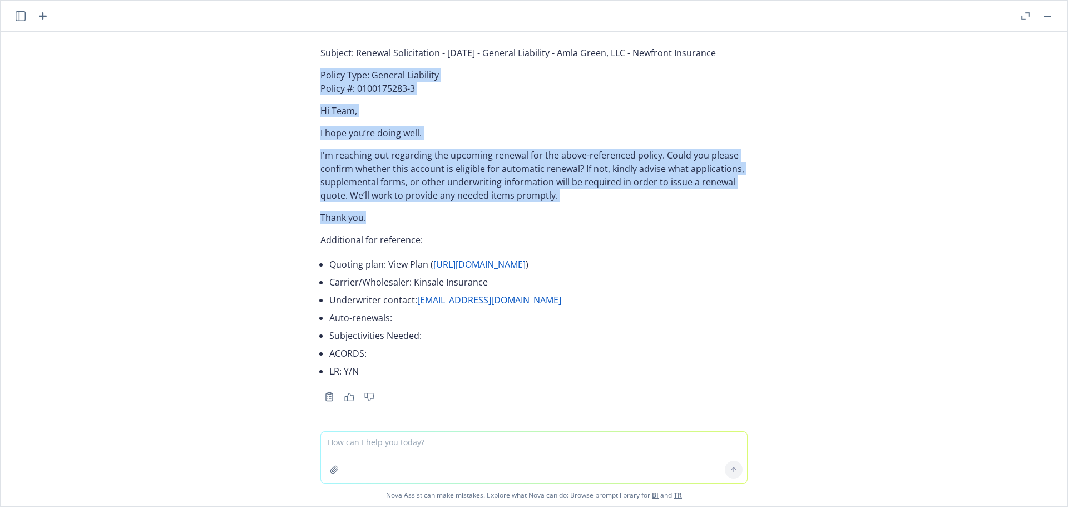
drag, startPoint x: 300, startPoint y: 227, endPoint x: 410, endPoint y: 366, distance: 177.1
click at [410, 366] on div "Absolutely! Please provide the information you want inserted: Renewal date Cove…" at bounding box center [534, 232] width 1067 height 400
copy div "Policy Type: General Liability Policy #: 0100175283-3 Hi Team, I hope you’re do…"
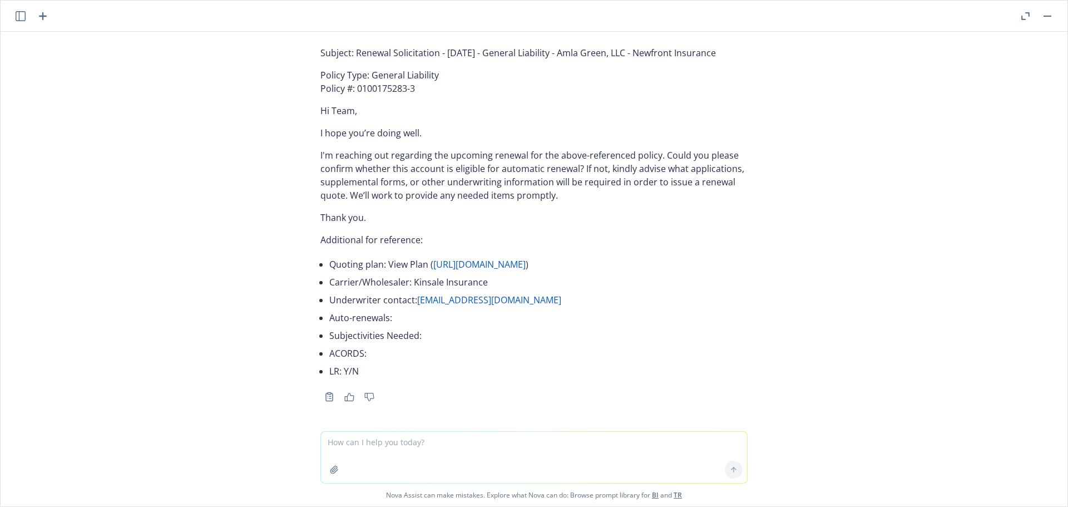
click at [415, 445] on textarea at bounding box center [534, 457] width 426 height 51
paste textarea "01/10/26 - Practus Advisors, Inc. - CYBER Description Your quoting plan: https:…"
type textarea "01/10/26 - Practus Advisors, Inc. - CYBER Description Your quoting plan: https:…"
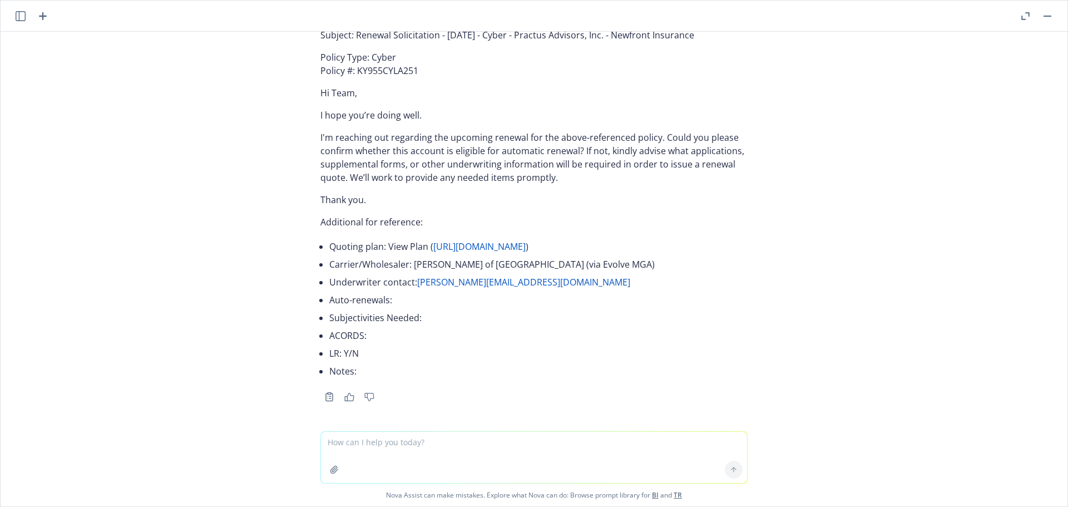
scroll to position [69122, 0]
drag, startPoint x: 718, startPoint y: 189, endPoint x: 350, endPoint y: 179, distance: 368.5
click at [350, 179] on div "Subject: Renewal Solicitation - 01/10/2026 - Cyber - Practus Advisors, Inc. - N…" at bounding box center [534, 204] width 427 height 361
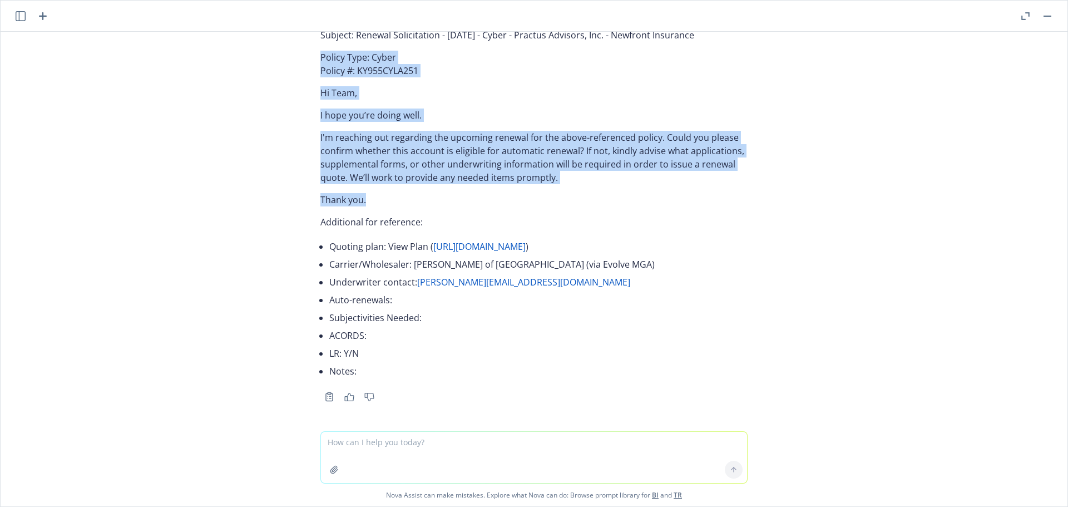
drag, startPoint x: 305, startPoint y: 209, endPoint x: 427, endPoint y: 345, distance: 182.9
click at [427, 345] on div "Subject: Renewal Solicitation - 01/10/2026 - Cyber - Practus Advisors, Inc. - N…" at bounding box center [534, 214] width 445 height 381
click at [431, 440] on textarea at bounding box center [534, 457] width 426 height 51
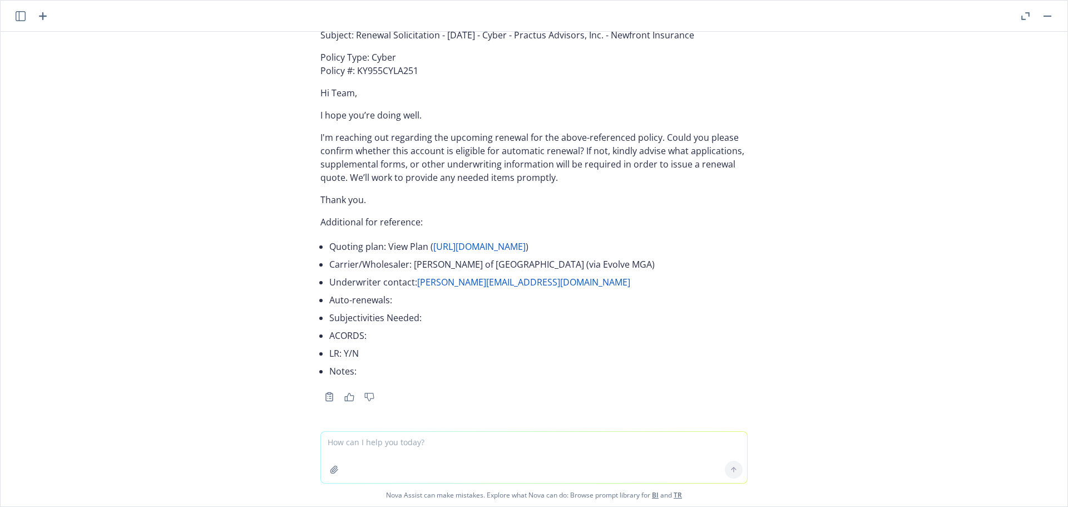
paste textarea "01/11/26 - Savant Partners, LLC - PROFESSIONAL_LIABILITY Description Your quoti…"
type textarea "01/11/26 - Savant Partners, LLC - PROFESSIONAL_LIABILITY Description Your quoti…"
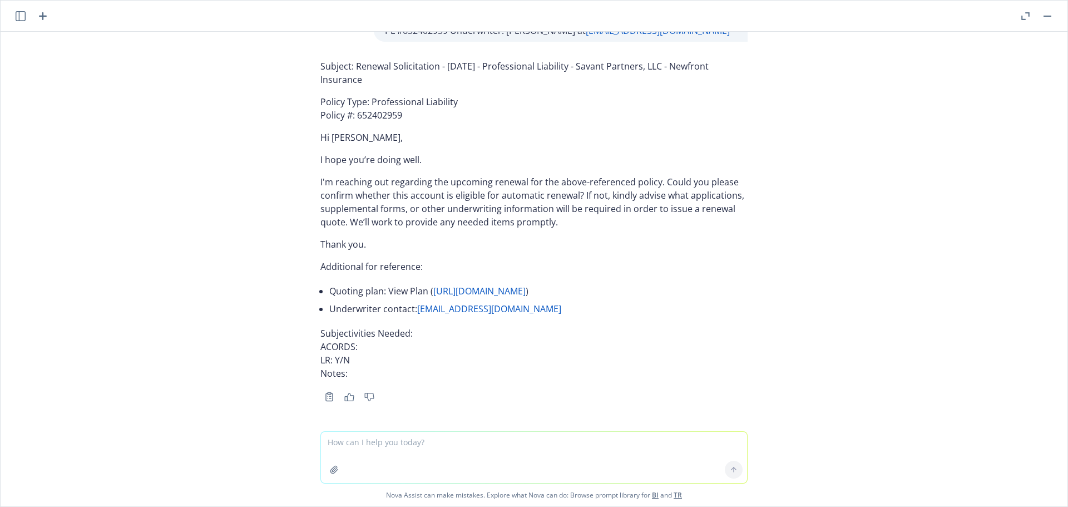
scroll to position [69639, 0]
drag, startPoint x: 375, startPoint y: 180, endPoint x: 350, endPoint y: 161, distance: 31.1
click at [350, 86] on p "Subject: Renewal Solicitation - 01/11/2026 - Professional Liability - Savant Pa…" at bounding box center [534, 73] width 427 height 27
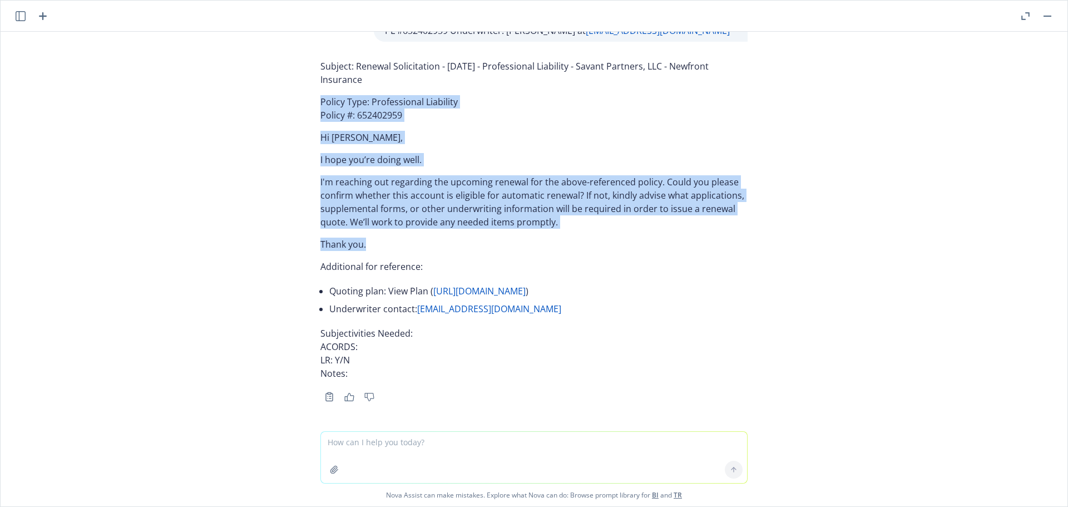
drag, startPoint x: 308, startPoint y: 200, endPoint x: 415, endPoint y: 337, distance: 172.9
click at [415, 337] on div "Subject: Renewal Solicitation - 01/11/2026 - Professional Liability - Savant Pa…" at bounding box center [534, 229] width 445 height 349
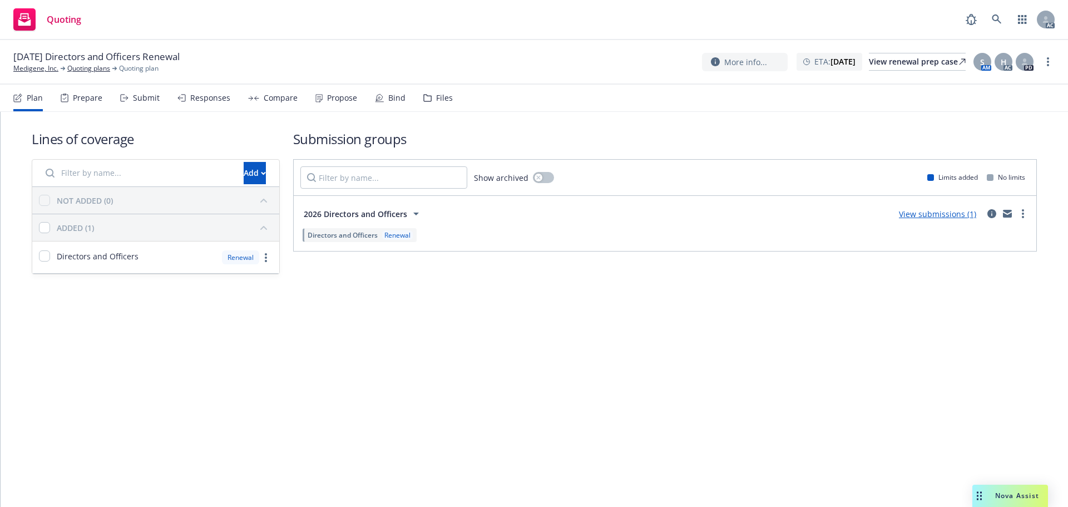
click at [138, 95] on div "Submit" at bounding box center [146, 97] width 27 height 9
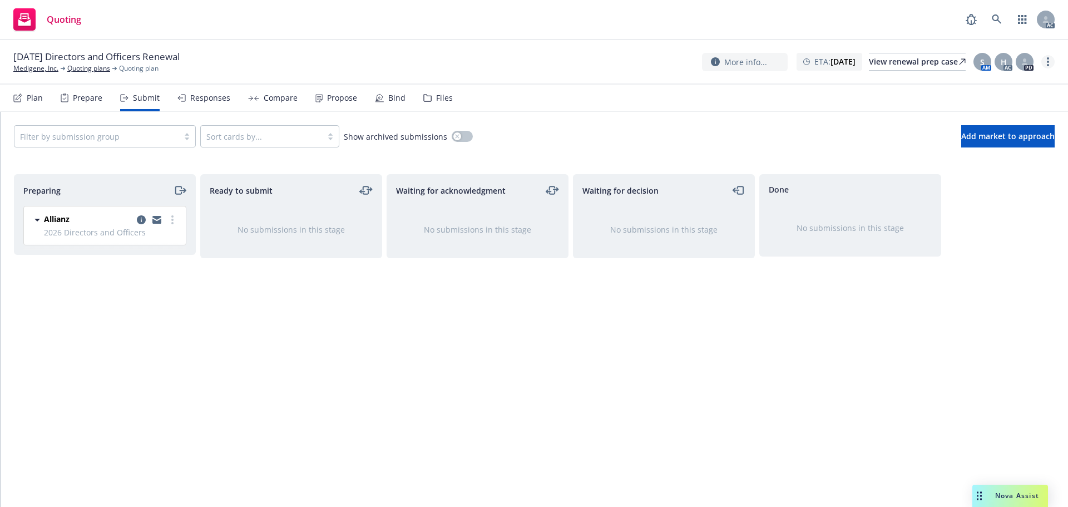
click at [1049, 65] on link "more" at bounding box center [1048, 61] width 13 height 13
click at [1000, 87] on link "Copy logging email" at bounding box center [992, 84] width 124 height 22
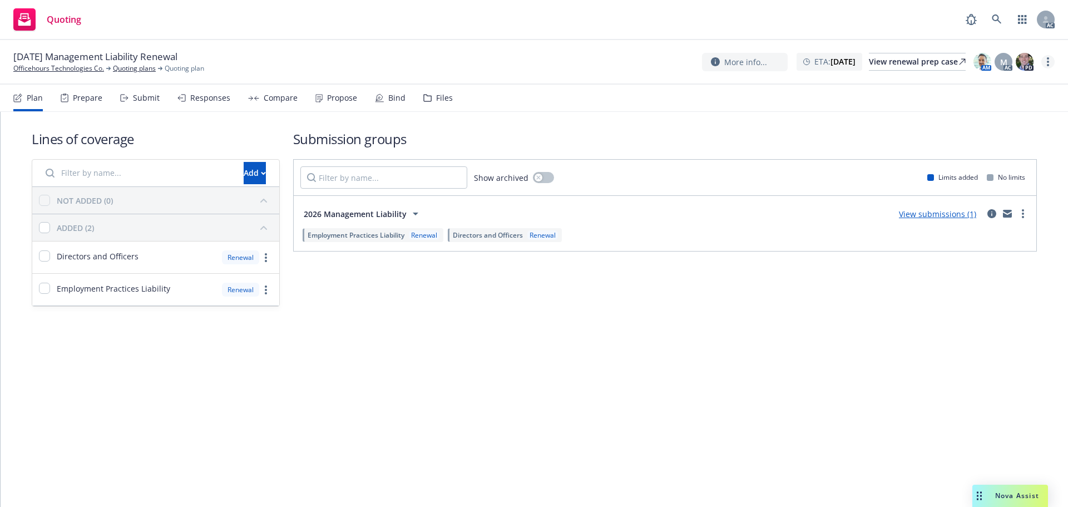
click at [1051, 57] on link "more" at bounding box center [1048, 61] width 13 height 13
drag, startPoint x: 987, startPoint y: 83, endPoint x: 844, endPoint y: 70, distance: 143.1
click at [985, 83] on link "Copy logging email" at bounding box center [992, 84] width 124 height 22
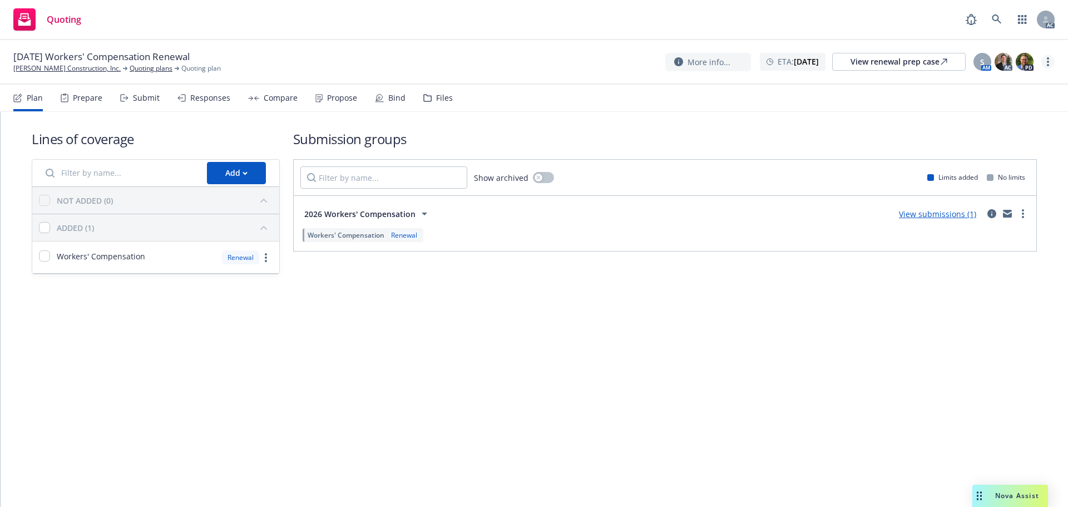
click at [1046, 62] on link "more" at bounding box center [1048, 61] width 13 height 13
click at [994, 87] on link "Copy logging email" at bounding box center [992, 84] width 124 height 22
click at [1046, 65] on link "more" at bounding box center [1048, 61] width 13 height 13
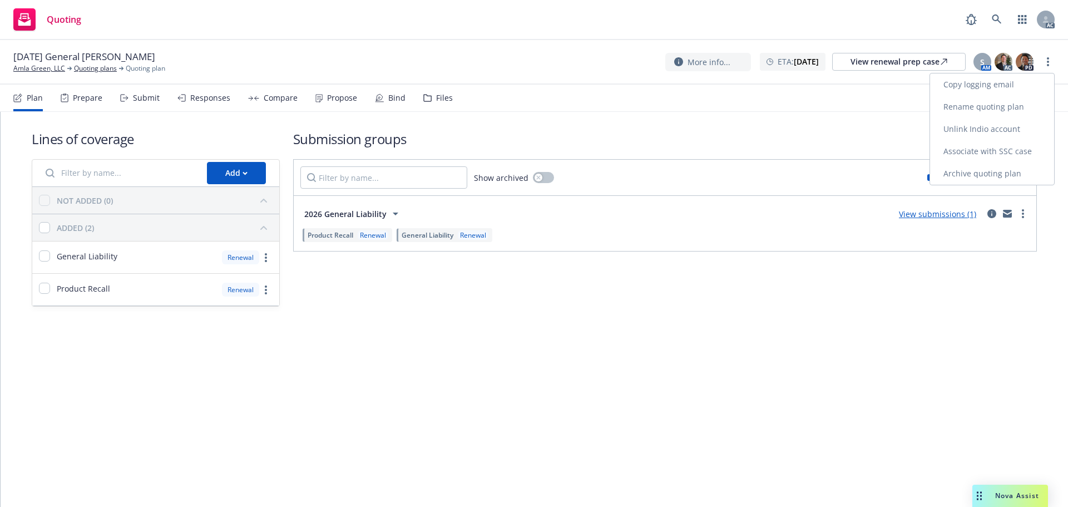
click at [1004, 81] on link "Copy logging email" at bounding box center [992, 84] width 124 height 22
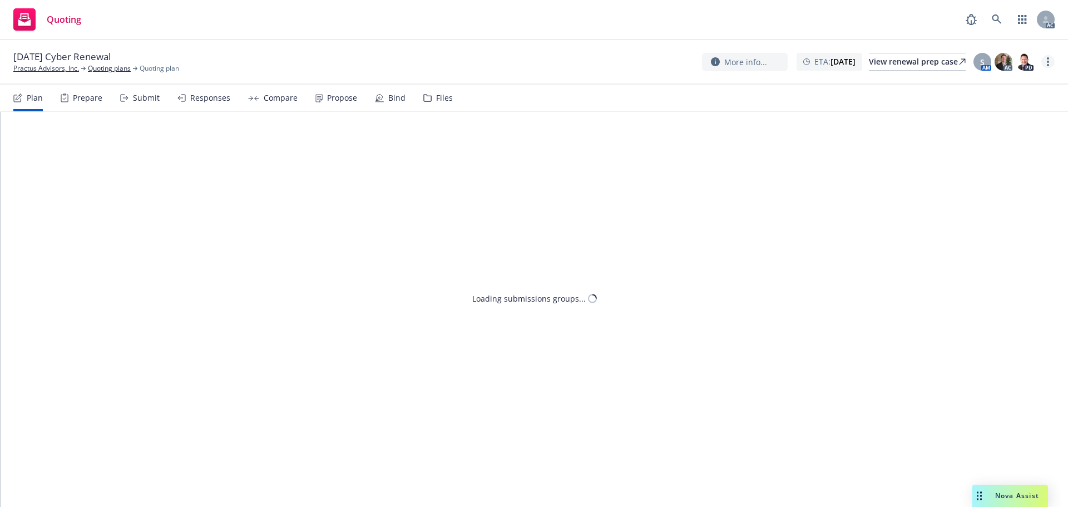
click at [1053, 64] on link "more" at bounding box center [1048, 61] width 13 height 13
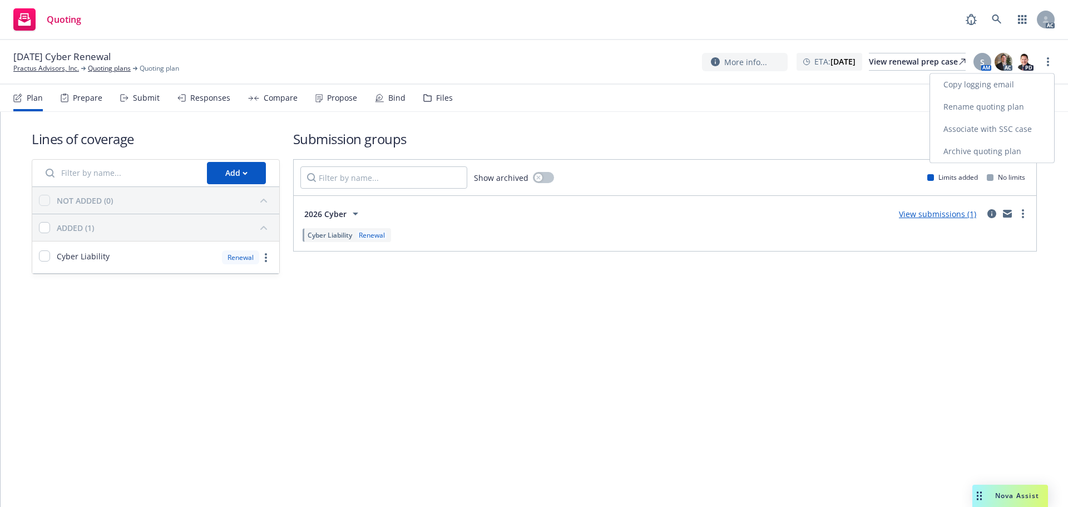
click at [988, 84] on link "Copy logging email" at bounding box center [992, 84] width 124 height 22
